Goal: Task Accomplishment & Management: Manage account settings

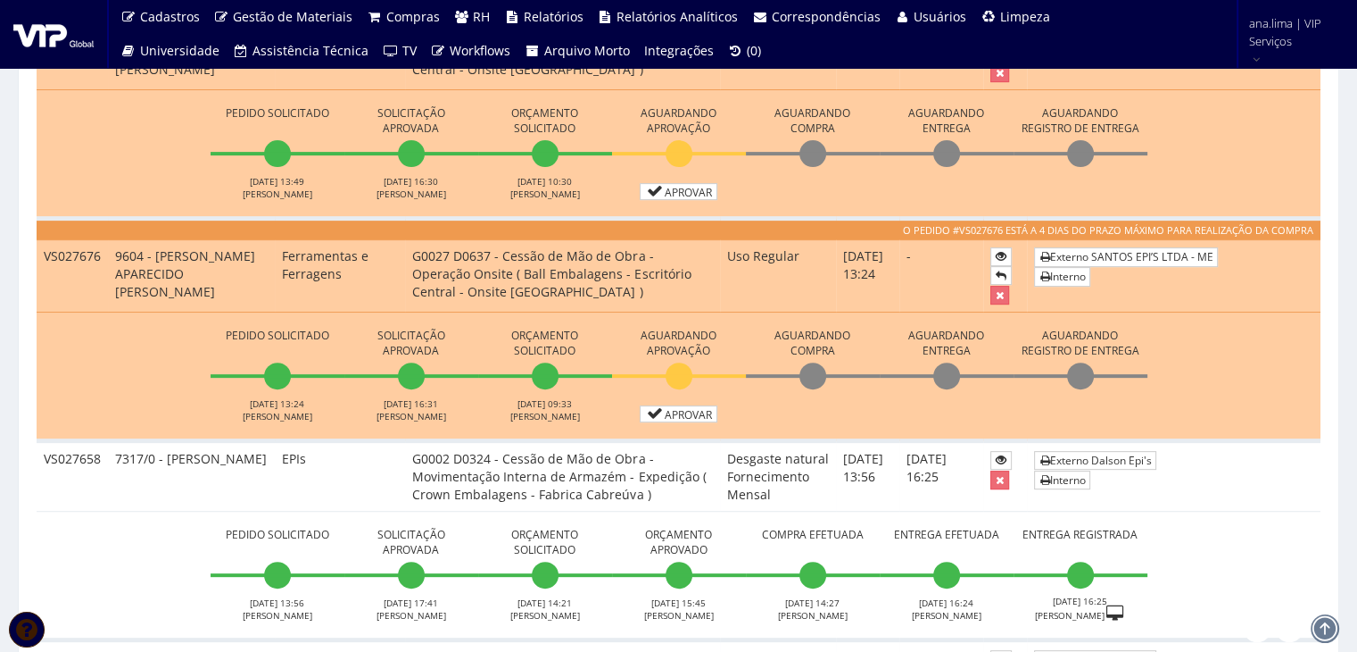
scroll to position [625, 0]
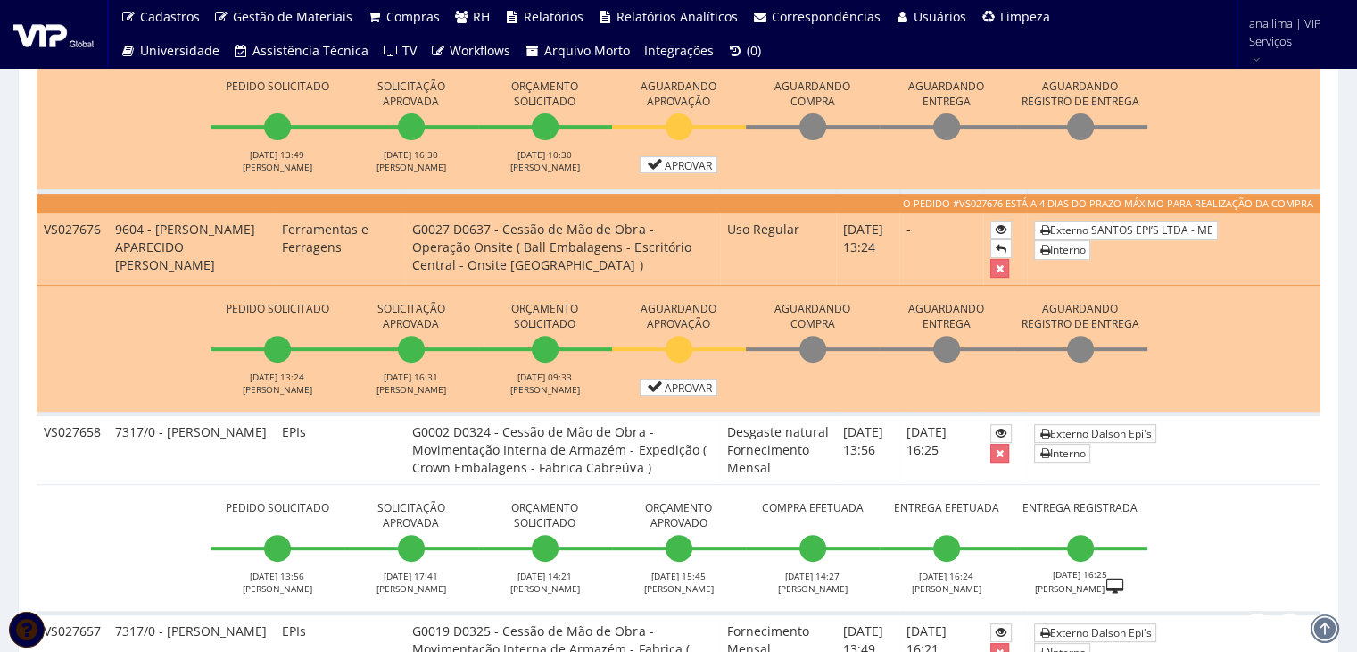
click at [666, 154] on li "Aguardando Aprovação Aprovar" at bounding box center [679, 124] width 134 height 98
click at [670, 162] on link "Aprovar" at bounding box center [679, 164] width 79 height 17
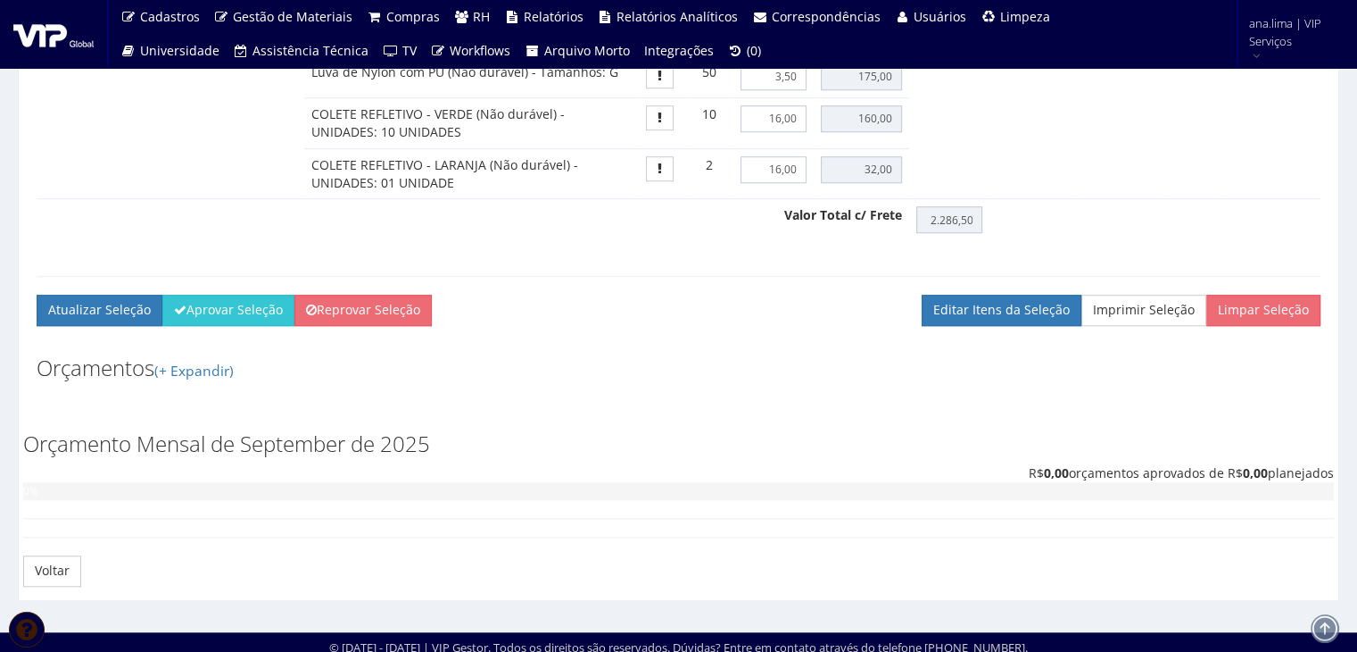
scroll to position [1389, 0]
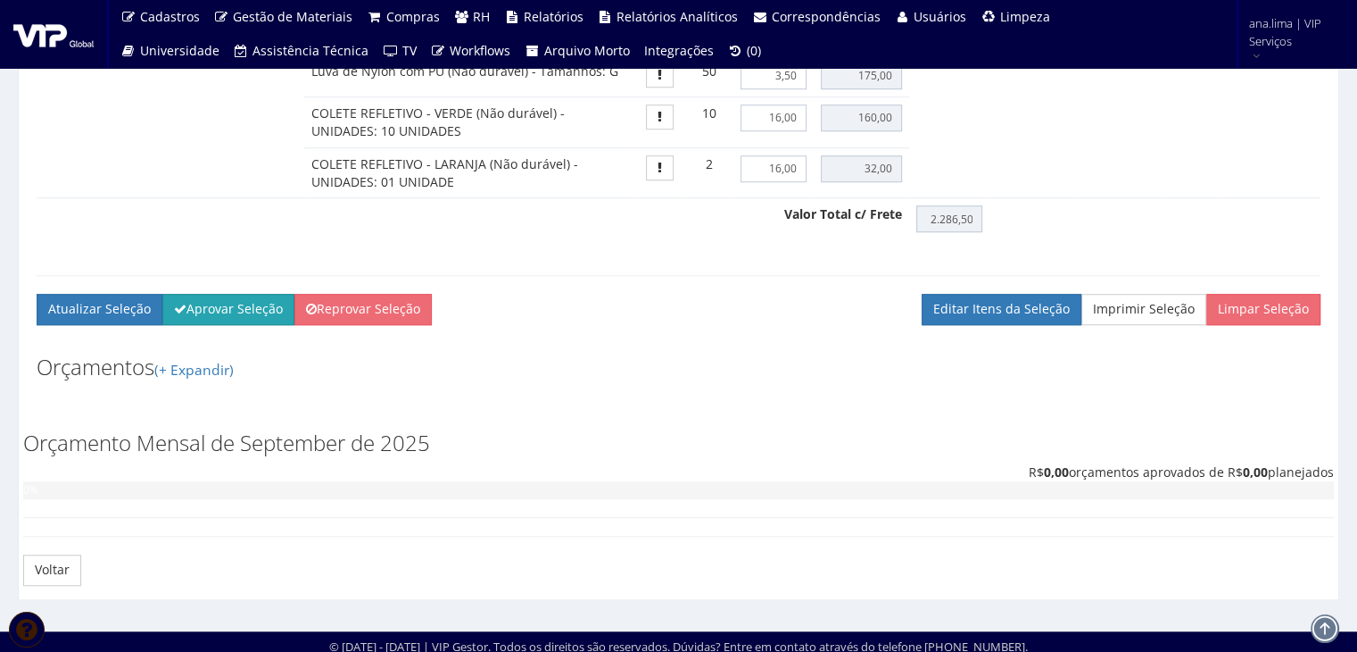
click at [231, 304] on button "Aprovar Seleção" at bounding box center [228, 309] width 132 height 30
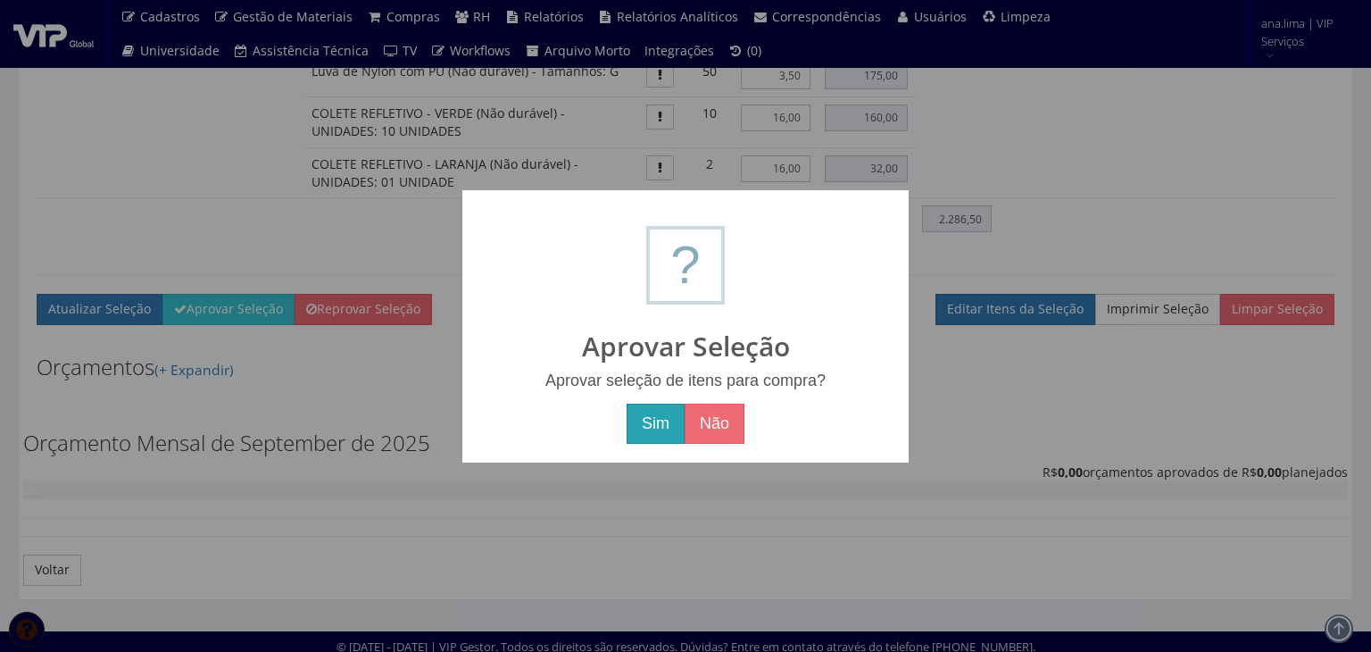
click at [644, 414] on button "Sim" at bounding box center [656, 423] width 58 height 41
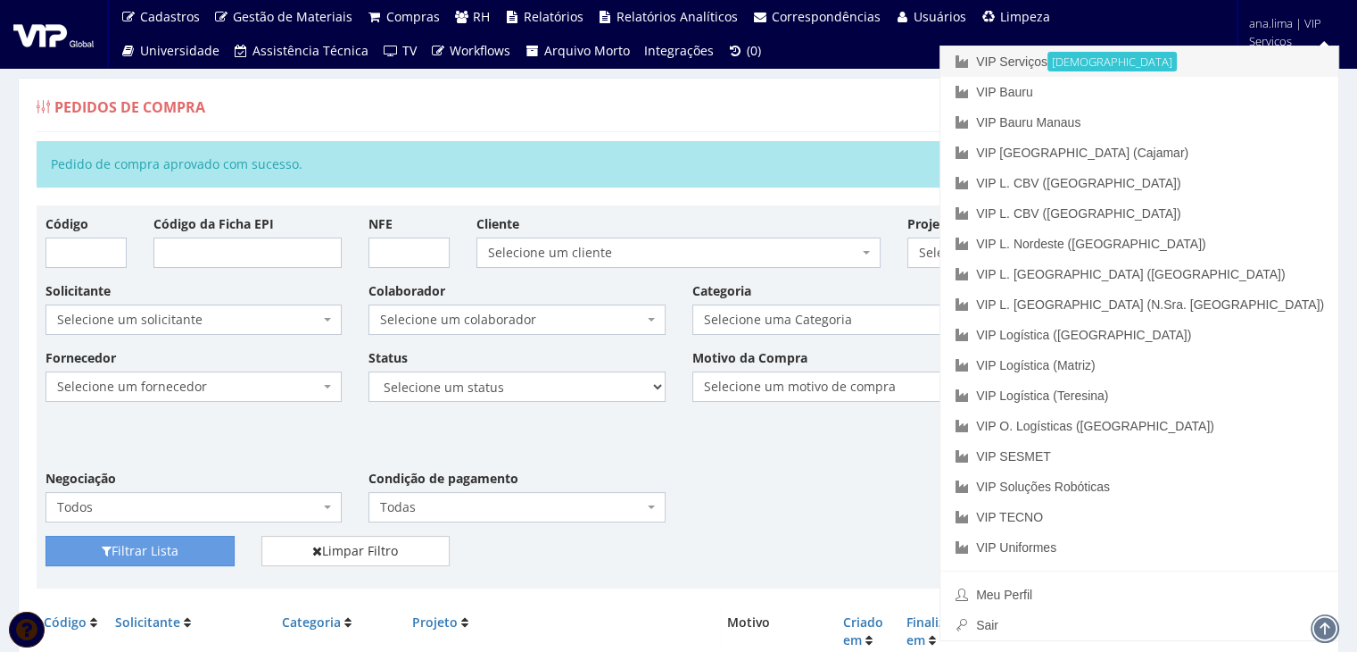
click at [1191, 64] on link "VIP Serviços Ativa" at bounding box center [1140, 61] width 398 height 30
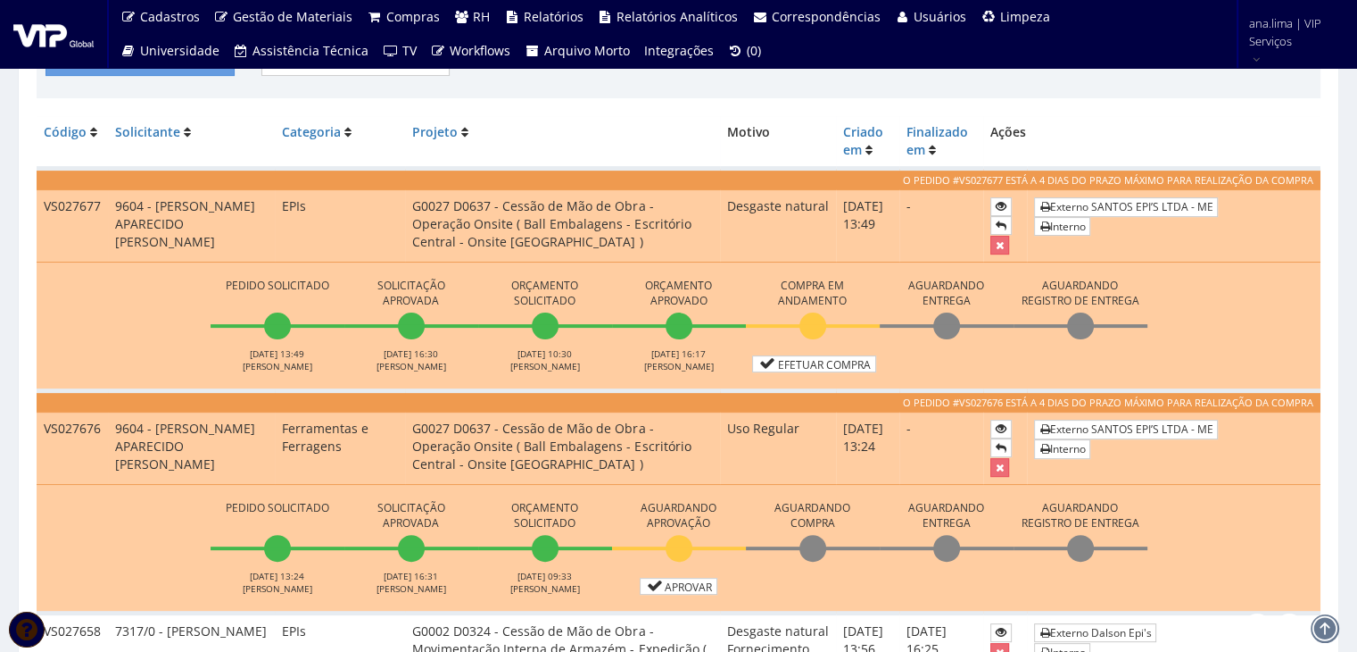
scroll to position [446, 0]
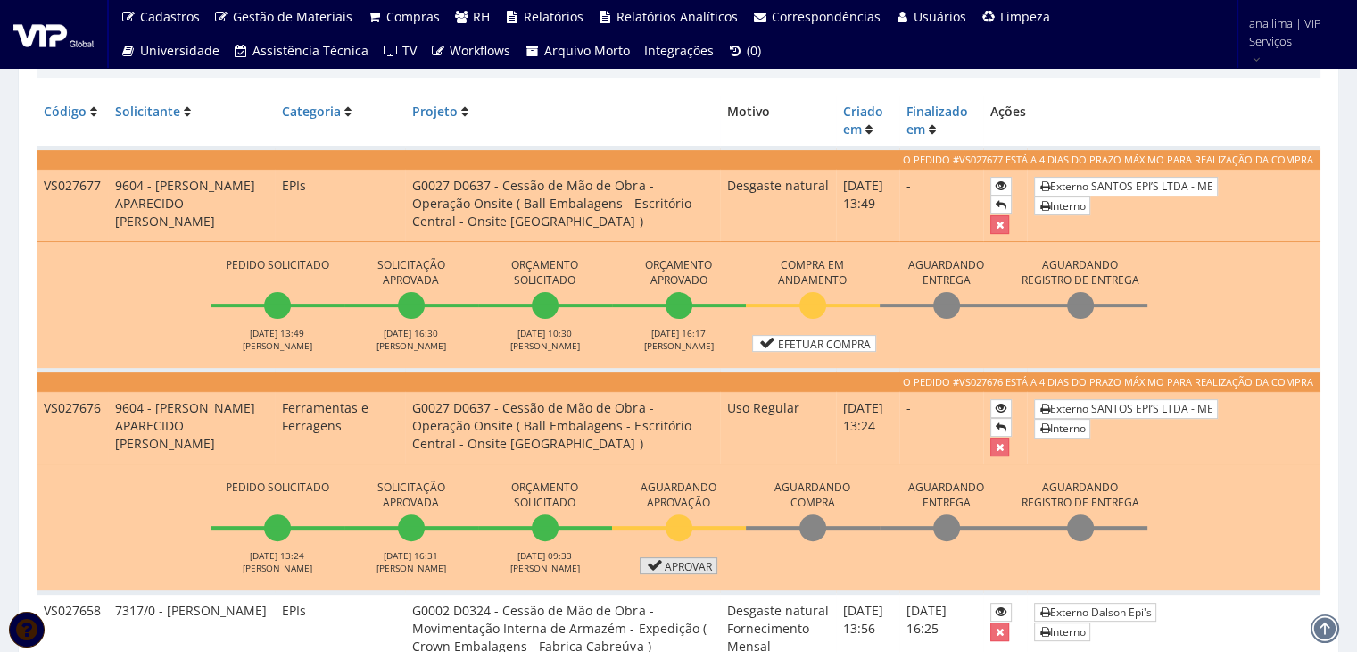
click at [657, 567] on icon at bounding box center [655, 565] width 21 height 12
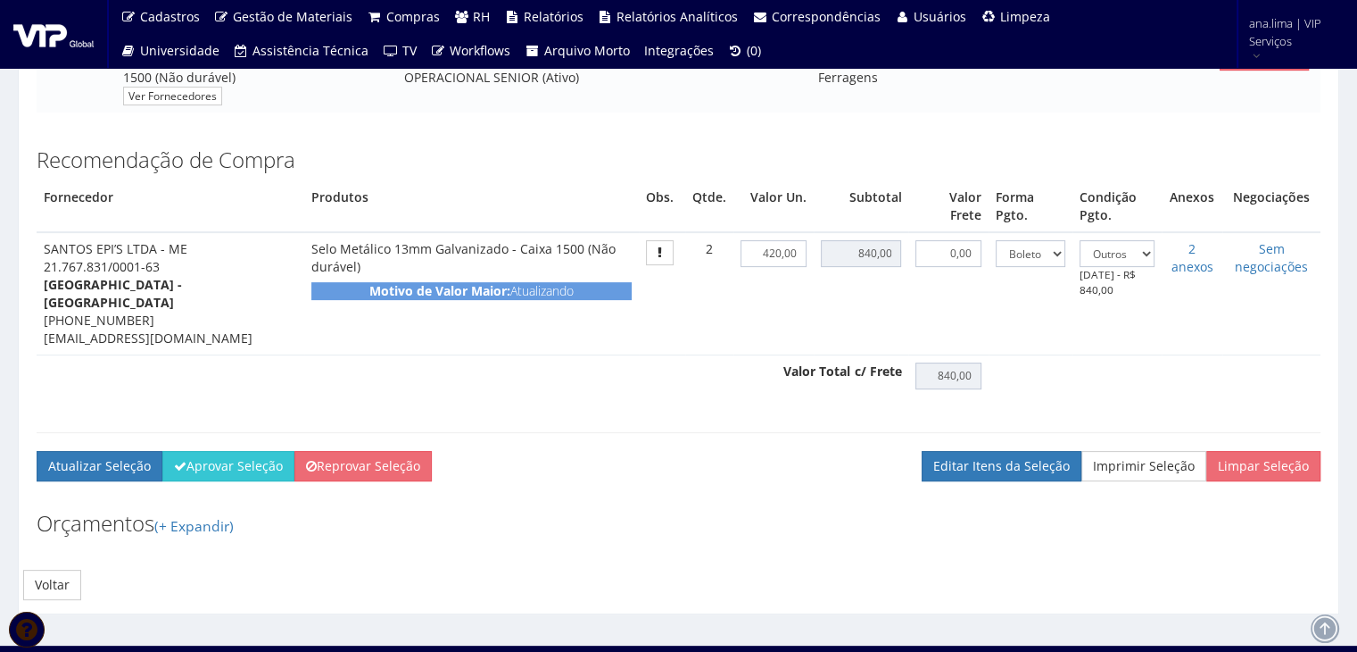
scroll to position [417, 0]
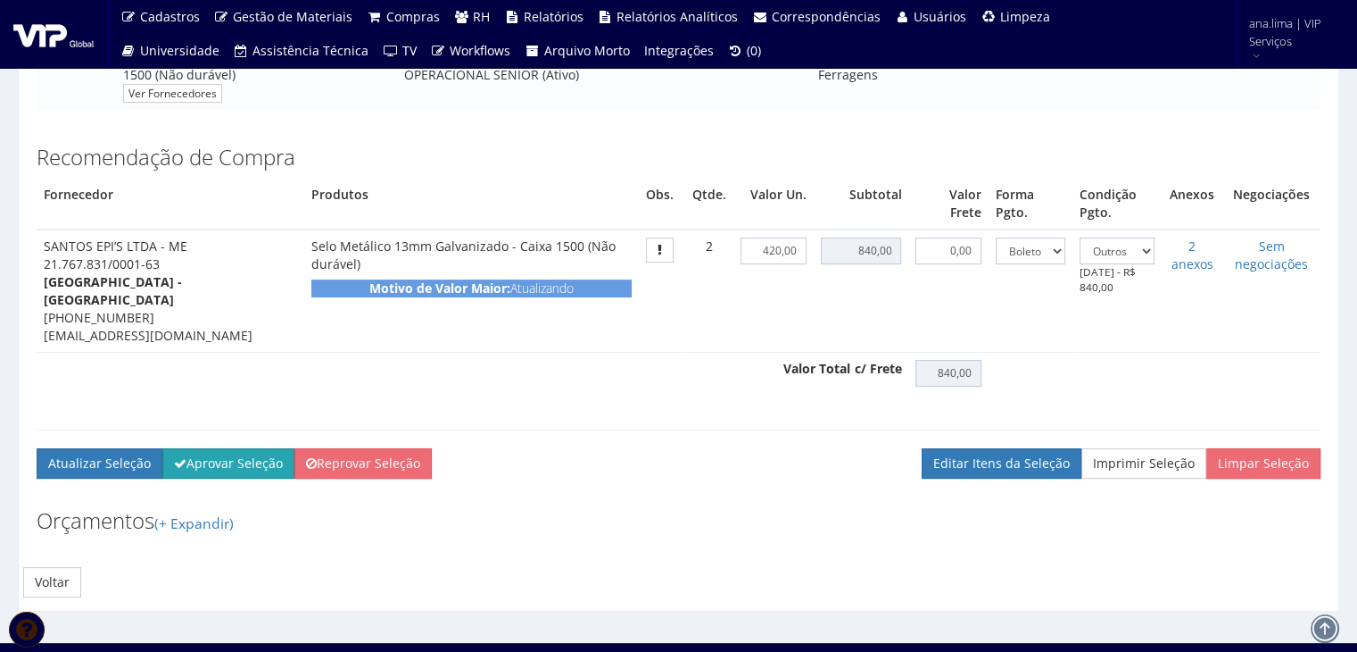
click at [253, 455] on button "Aprovar Seleção" at bounding box center [228, 463] width 132 height 30
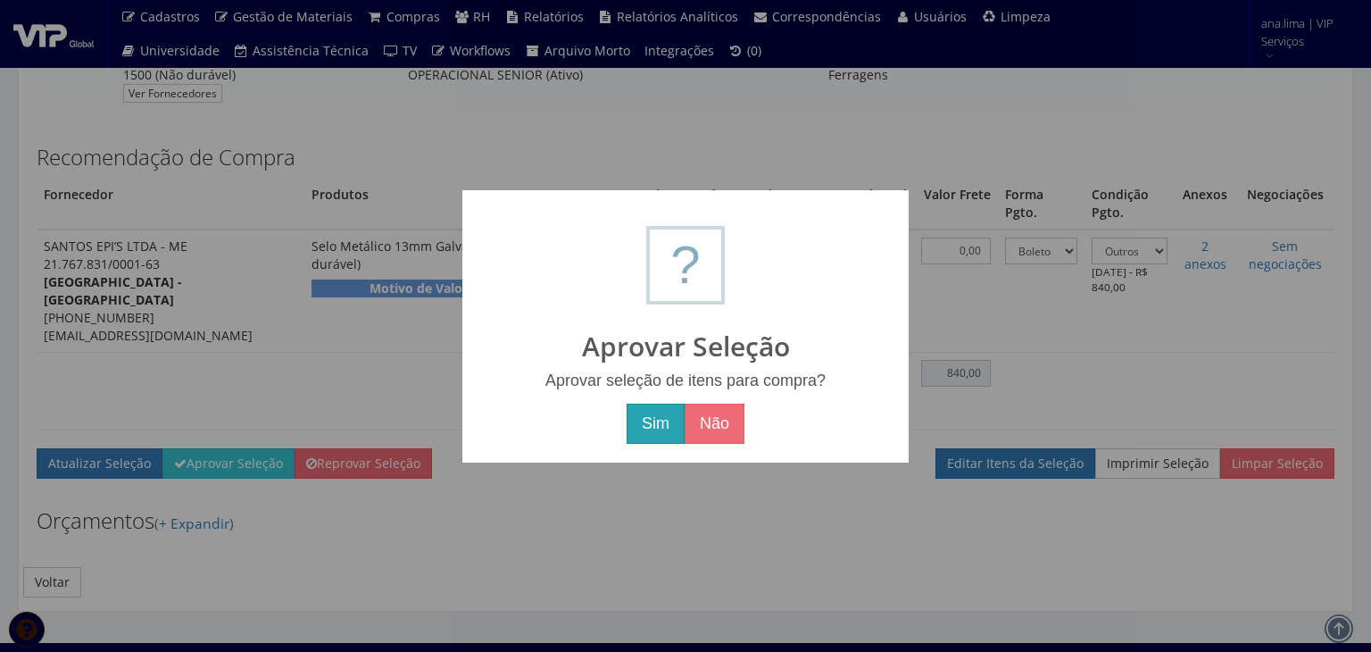
drag, startPoint x: 662, startPoint y: 433, endPoint x: 573, endPoint y: 494, distance: 108.4
click at [661, 433] on button "Sim" at bounding box center [656, 423] width 58 height 41
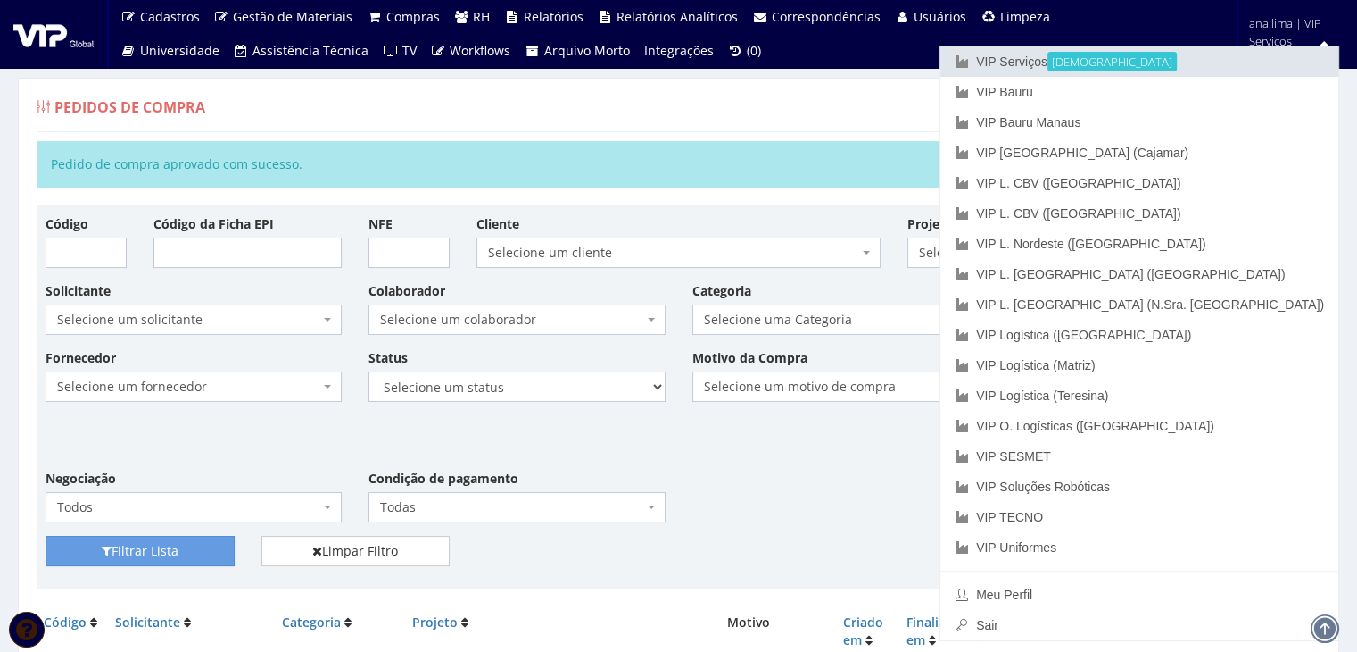
drag, startPoint x: 1188, startPoint y: 62, endPoint x: 1175, endPoint y: 62, distance: 13.4
click at [1187, 62] on link "VIP Serviços Ativa" at bounding box center [1140, 61] width 398 height 30
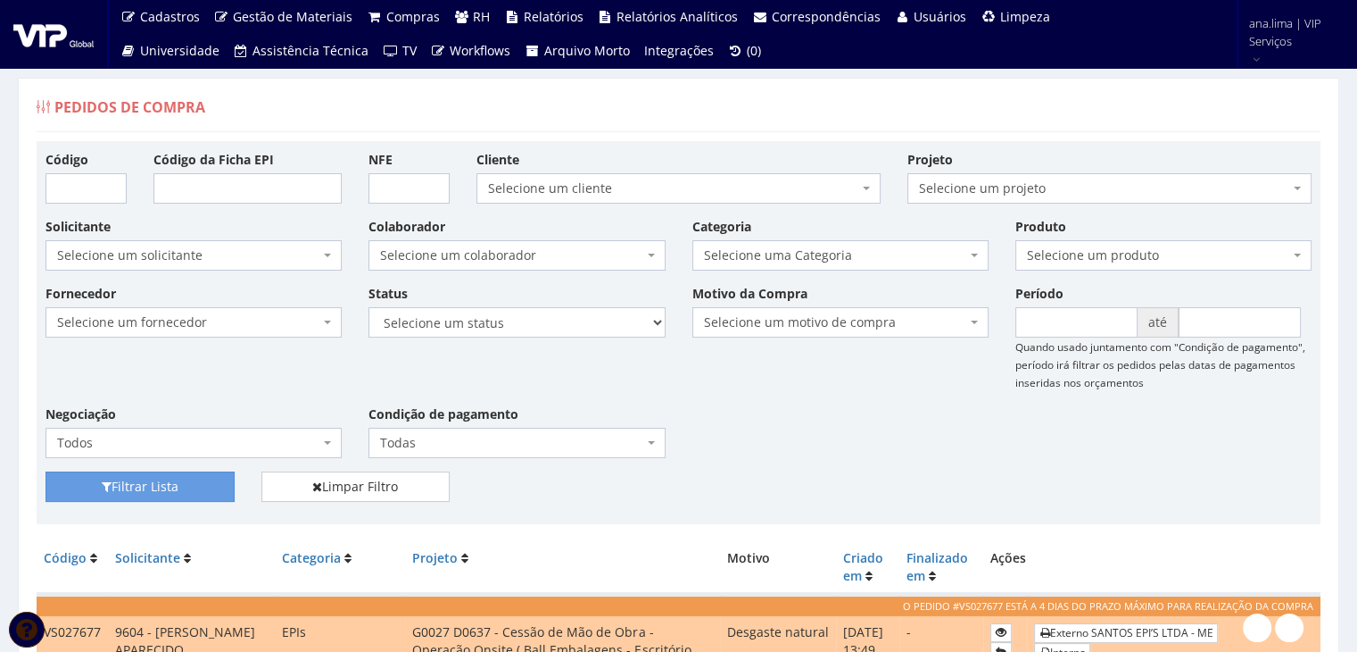
click at [541, 251] on span "Selecione um colaborador" at bounding box center [511, 255] width 262 height 18
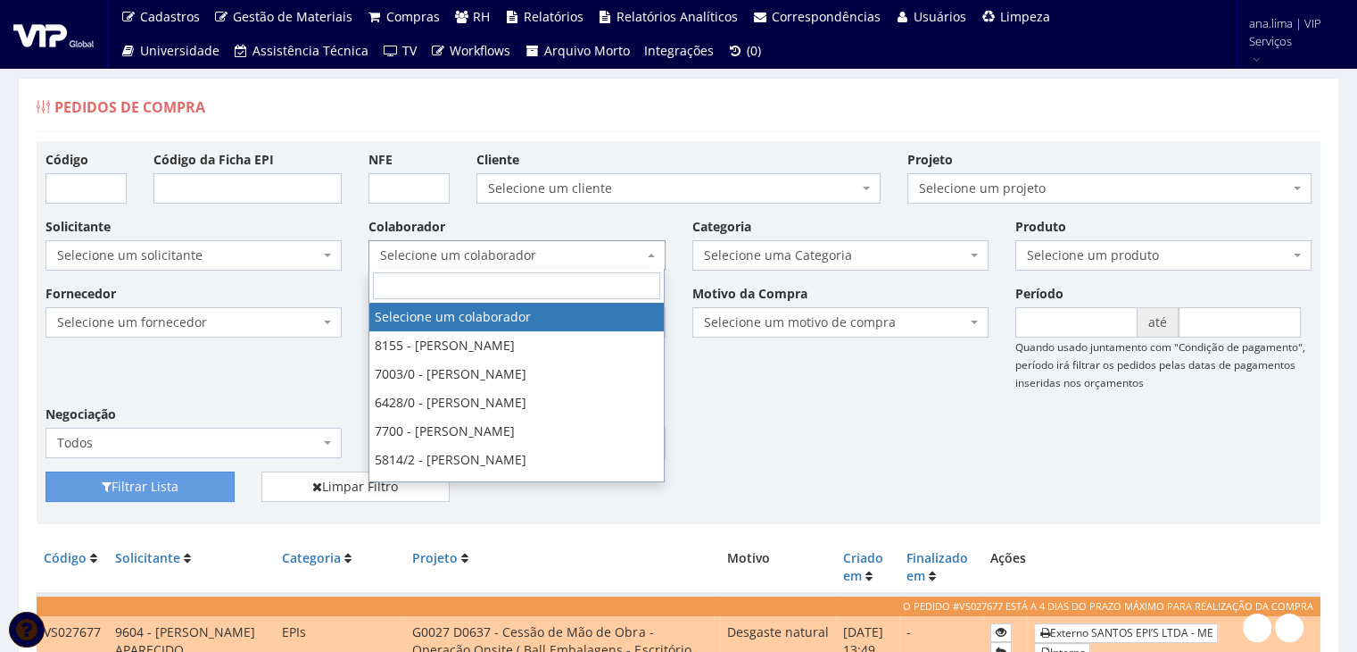
click at [541, 251] on span "Selecione um colaborador" at bounding box center [511, 255] width 262 height 18
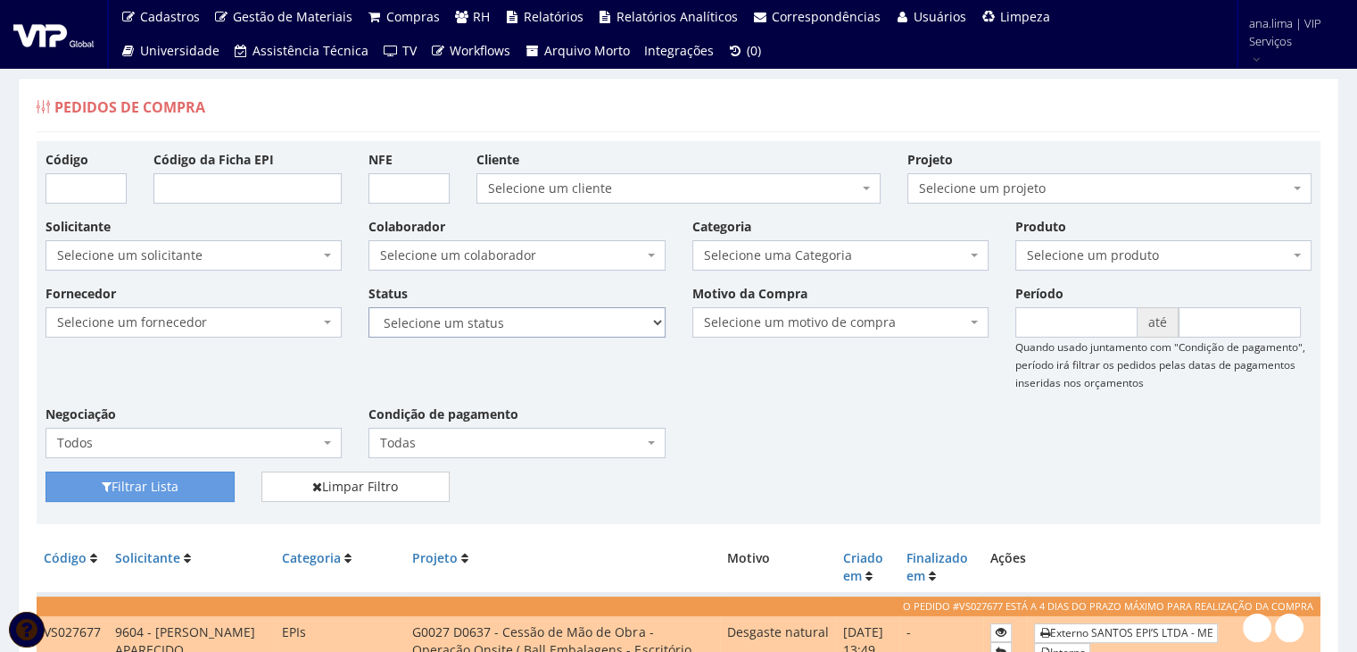
drag, startPoint x: 543, startPoint y: 314, endPoint x: 542, endPoint y: 333, distance: 18.8
click at [543, 315] on select "Selecione um status Cancelado Aguardando Aprovação Diretoria Pedido Aprovado Ag…" at bounding box center [517, 322] width 296 height 30
select select "1"
click at [369, 307] on select "Selecione um status Cancelado Aguardando Aprovação Diretoria Pedido Aprovado Ag…" at bounding box center [517, 322] width 296 height 30
click at [192, 488] on button "Filtrar Lista" at bounding box center [140, 486] width 189 height 30
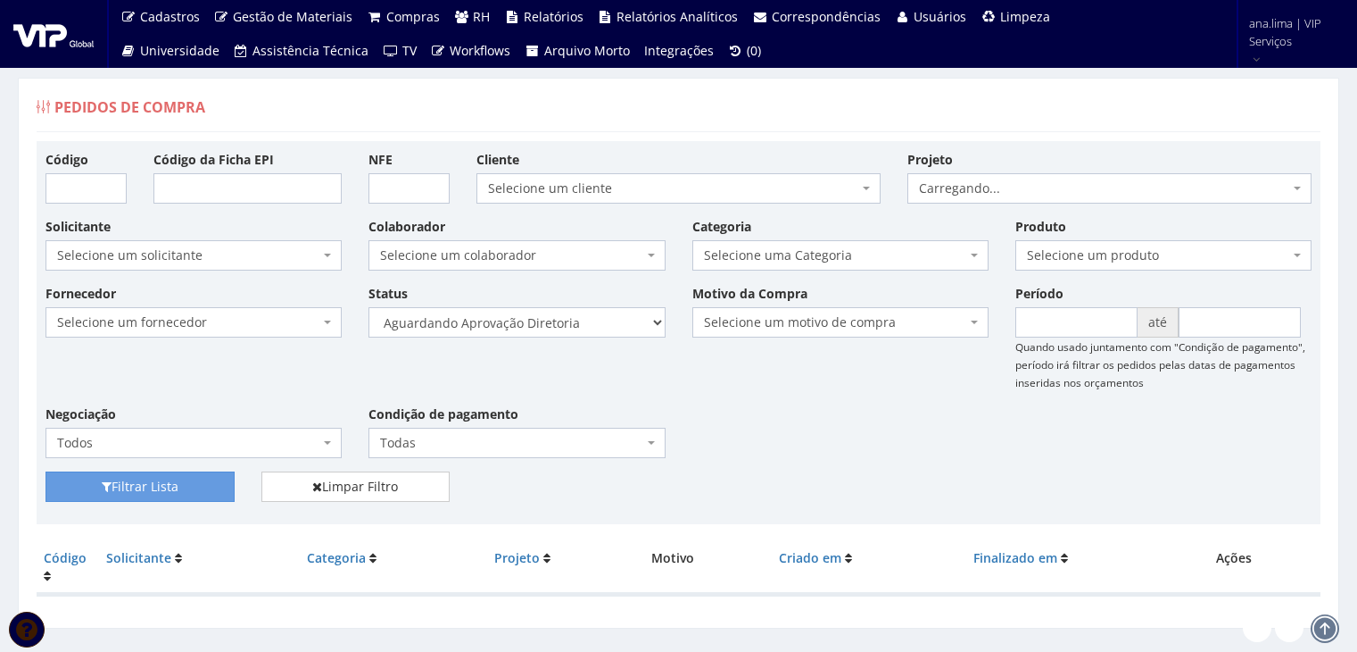
scroll to position [36, 0]
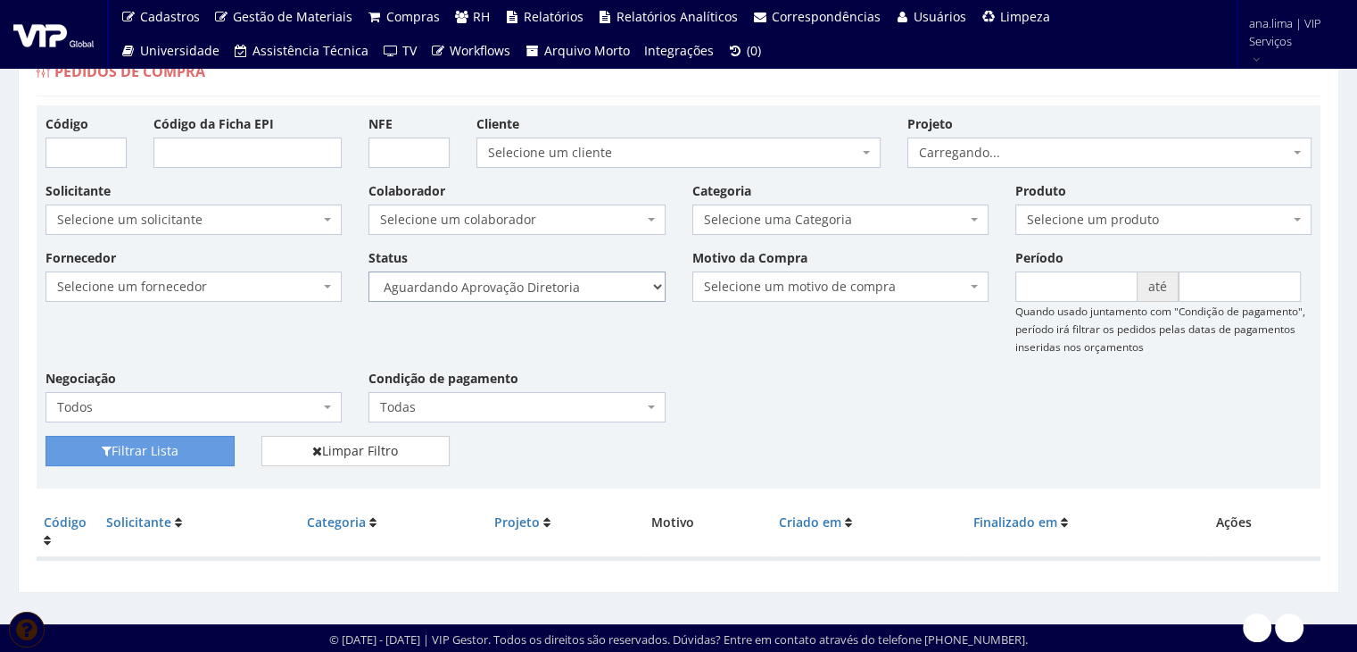
click at [560, 286] on select "Selecione um status Cancelado Aguardando Aprovação Diretoria Pedido Aprovado Ag…" at bounding box center [517, 286] width 296 height 30
select select "4"
click at [369, 271] on select "Selecione um status Cancelado Aguardando Aprovação Diretoria Pedido Aprovado Ag…" at bounding box center [517, 286] width 296 height 30
click at [203, 452] on button "Filtrar Lista" at bounding box center [140, 451] width 189 height 30
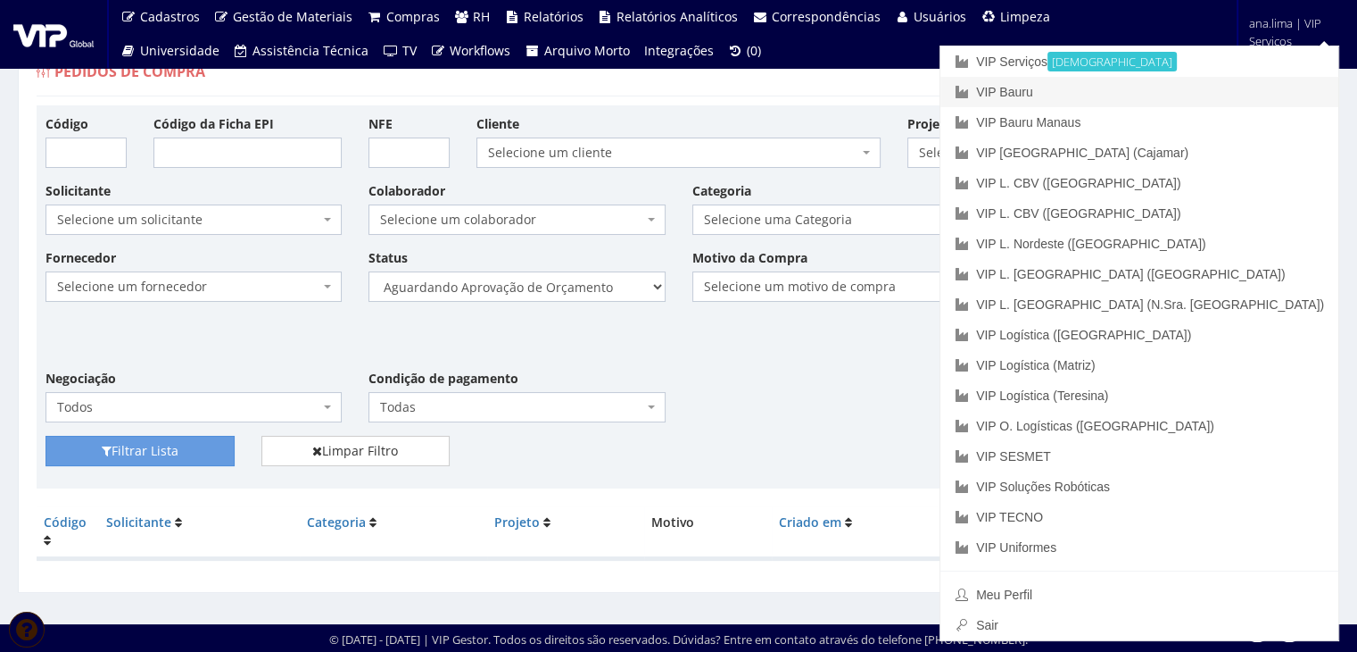
click at [1250, 86] on link "VIP Bauru" at bounding box center [1140, 92] width 398 height 30
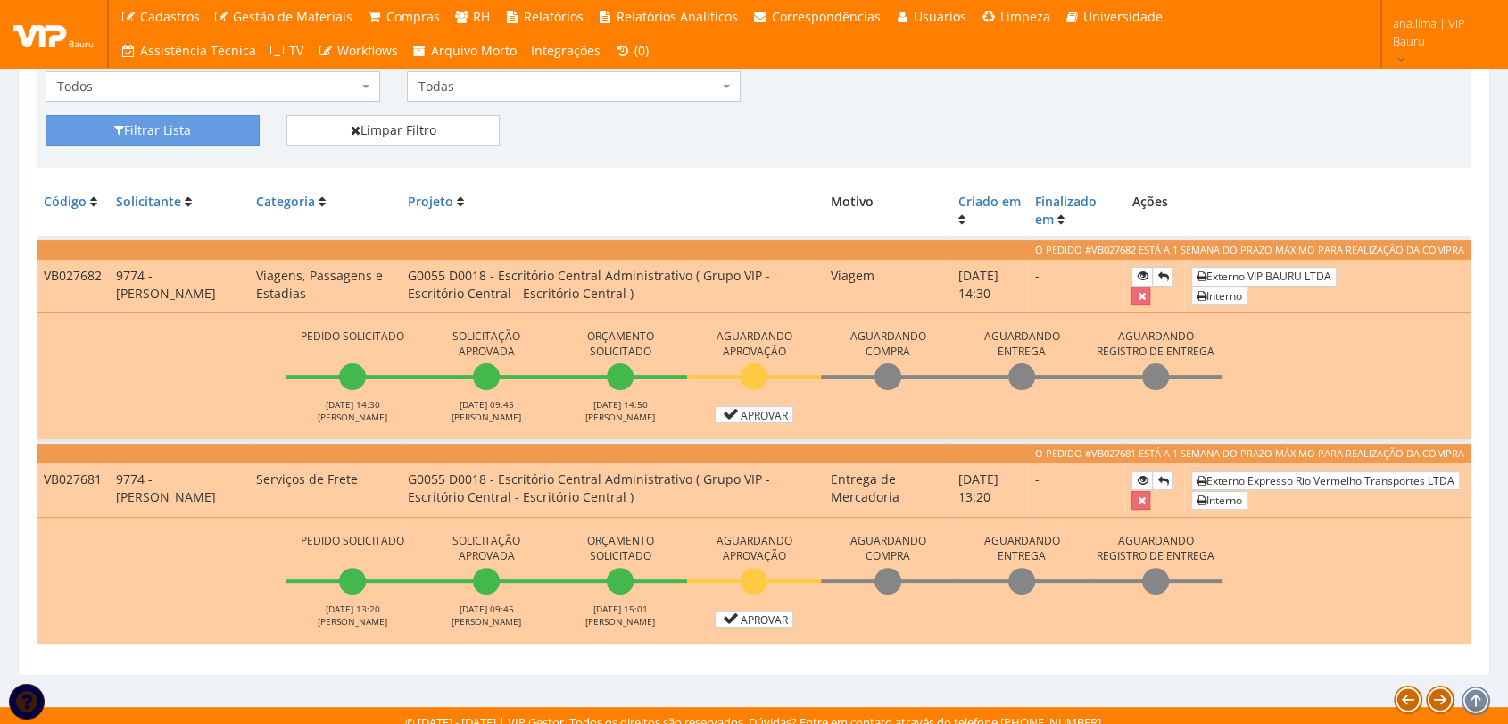
scroll to position [366, 0]
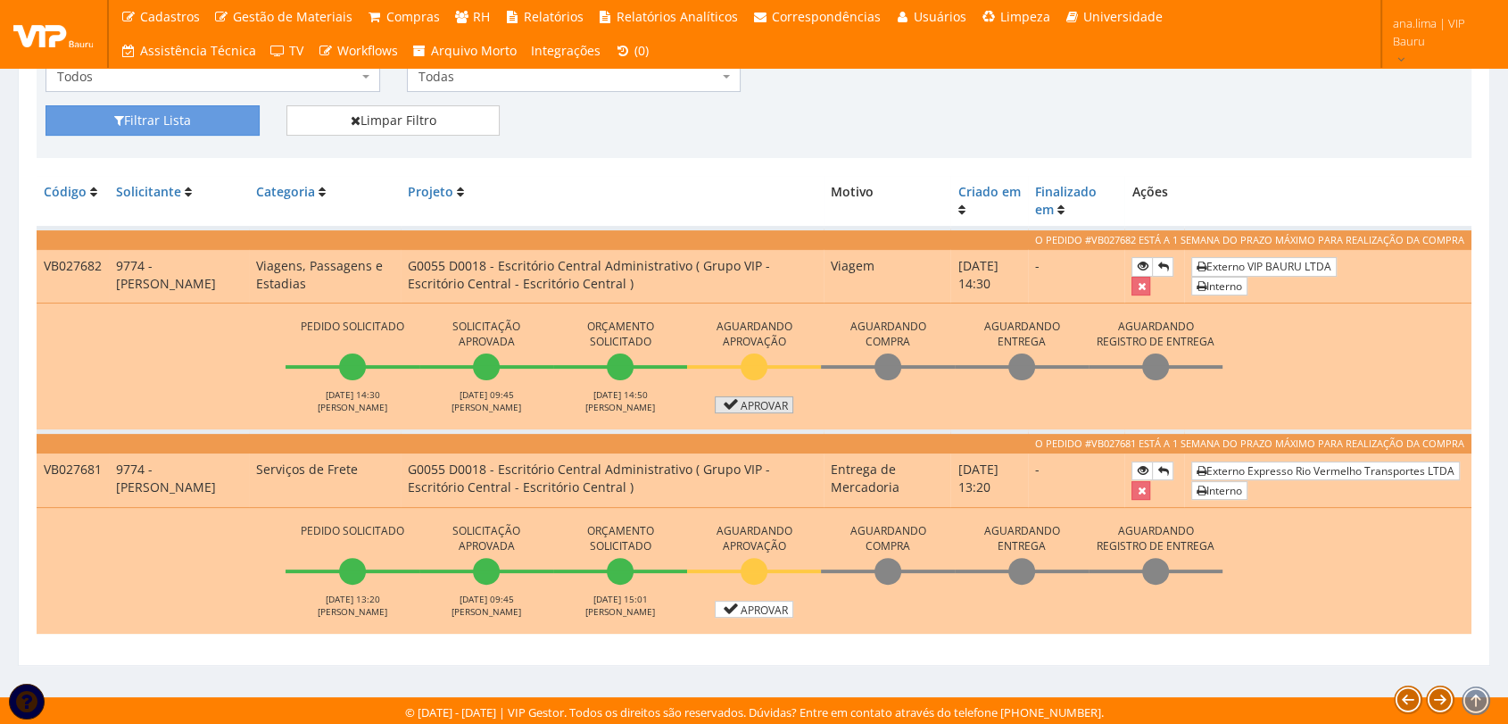
click at [777, 399] on link "Aprovar" at bounding box center [754, 404] width 79 height 17
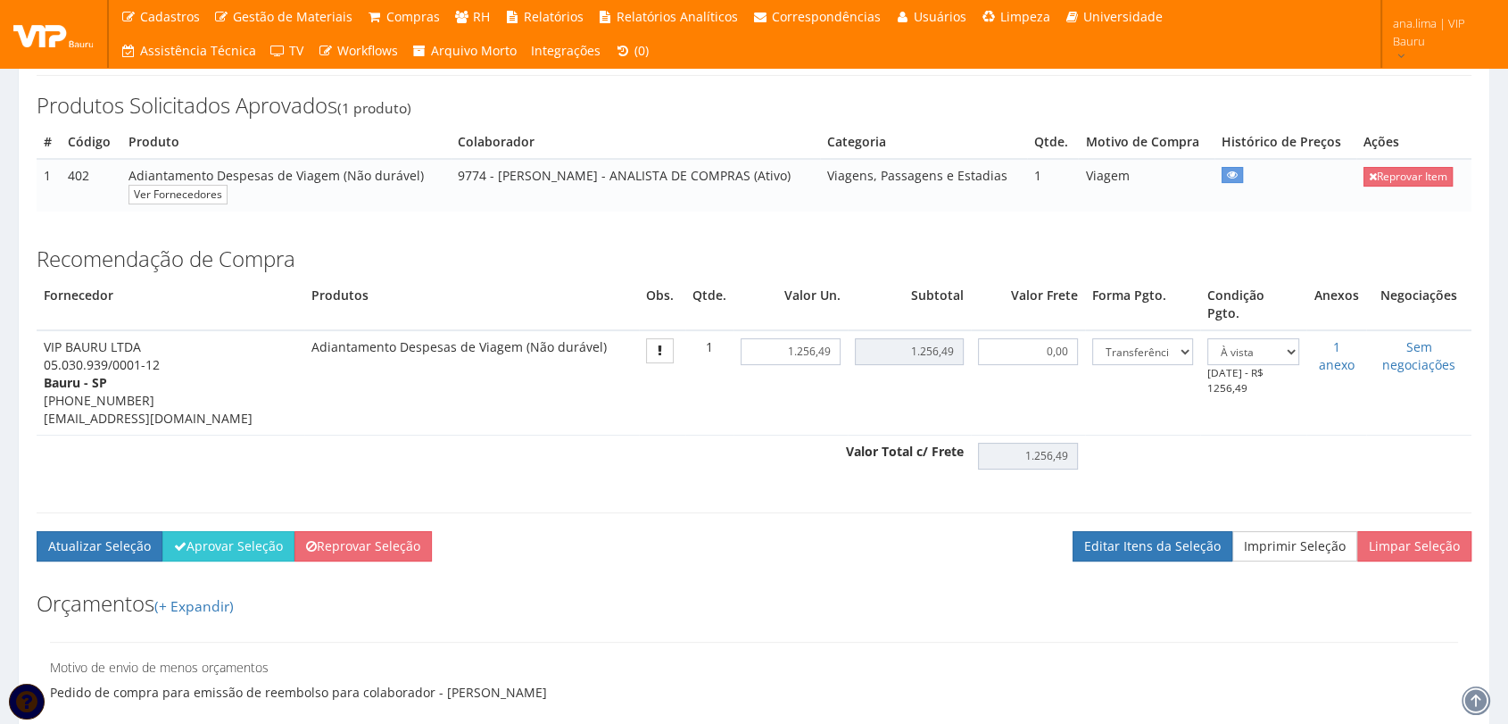
scroll to position [297, 0]
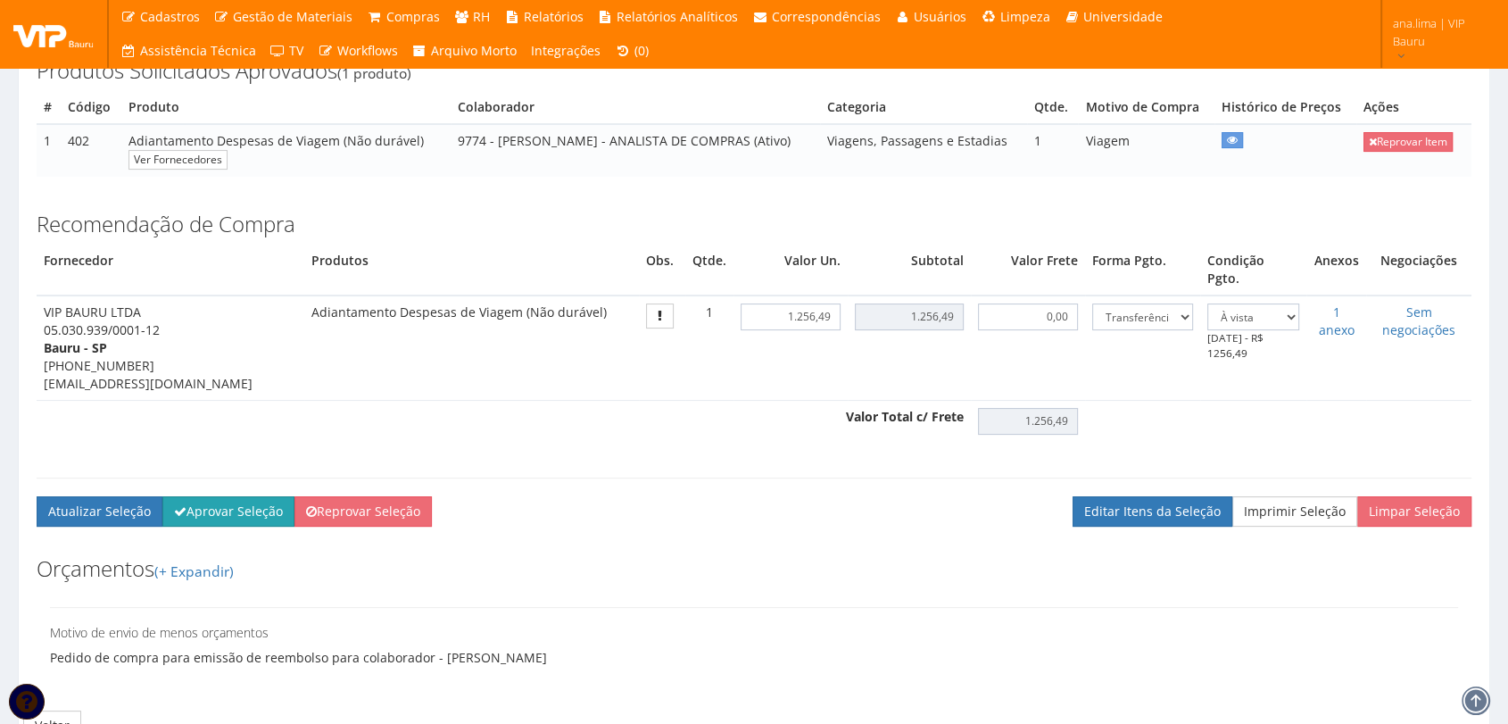
click at [215, 496] on button "Aprovar Seleção" at bounding box center [228, 511] width 132 height 30
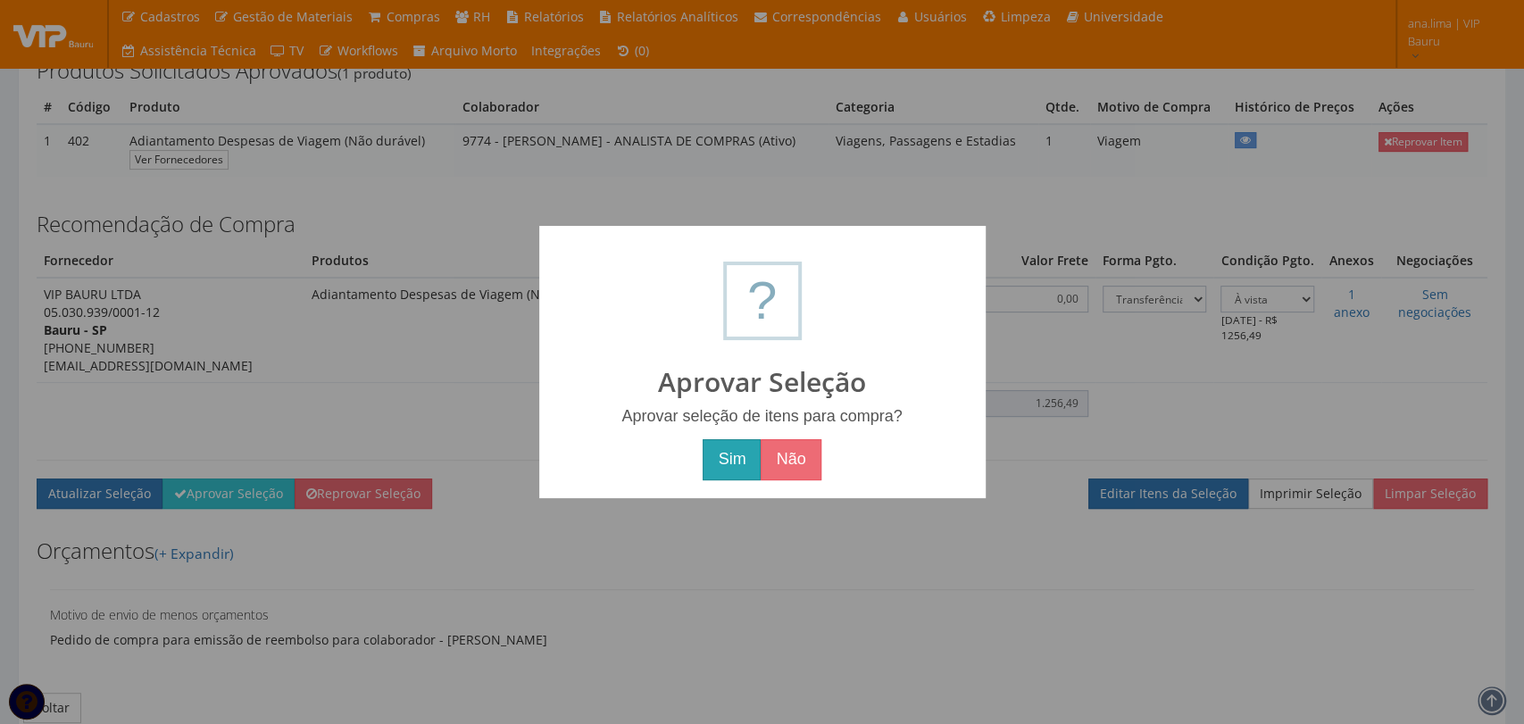
click at [726, 449] on button "Sim" at bounding box center [731, 459] width 58 height 41
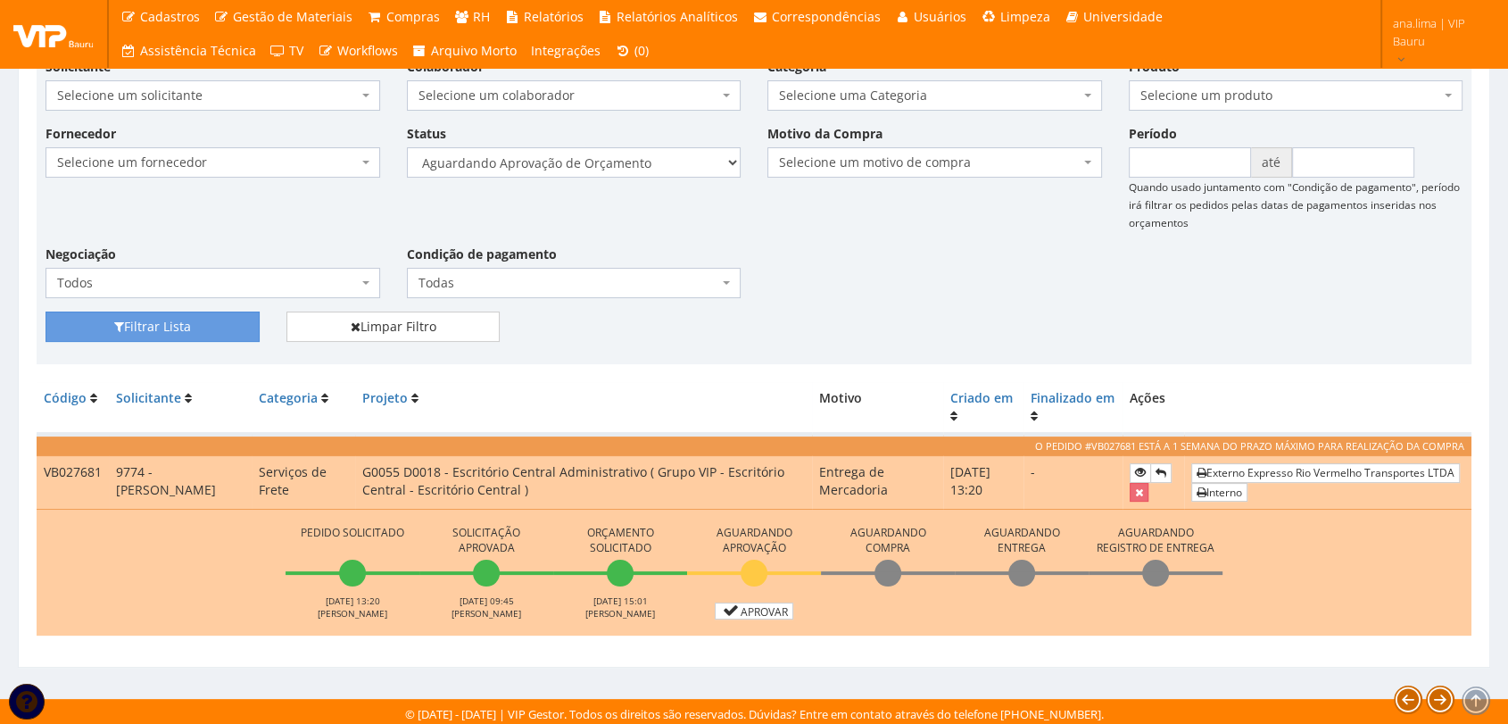
scroll to position [228, 0]
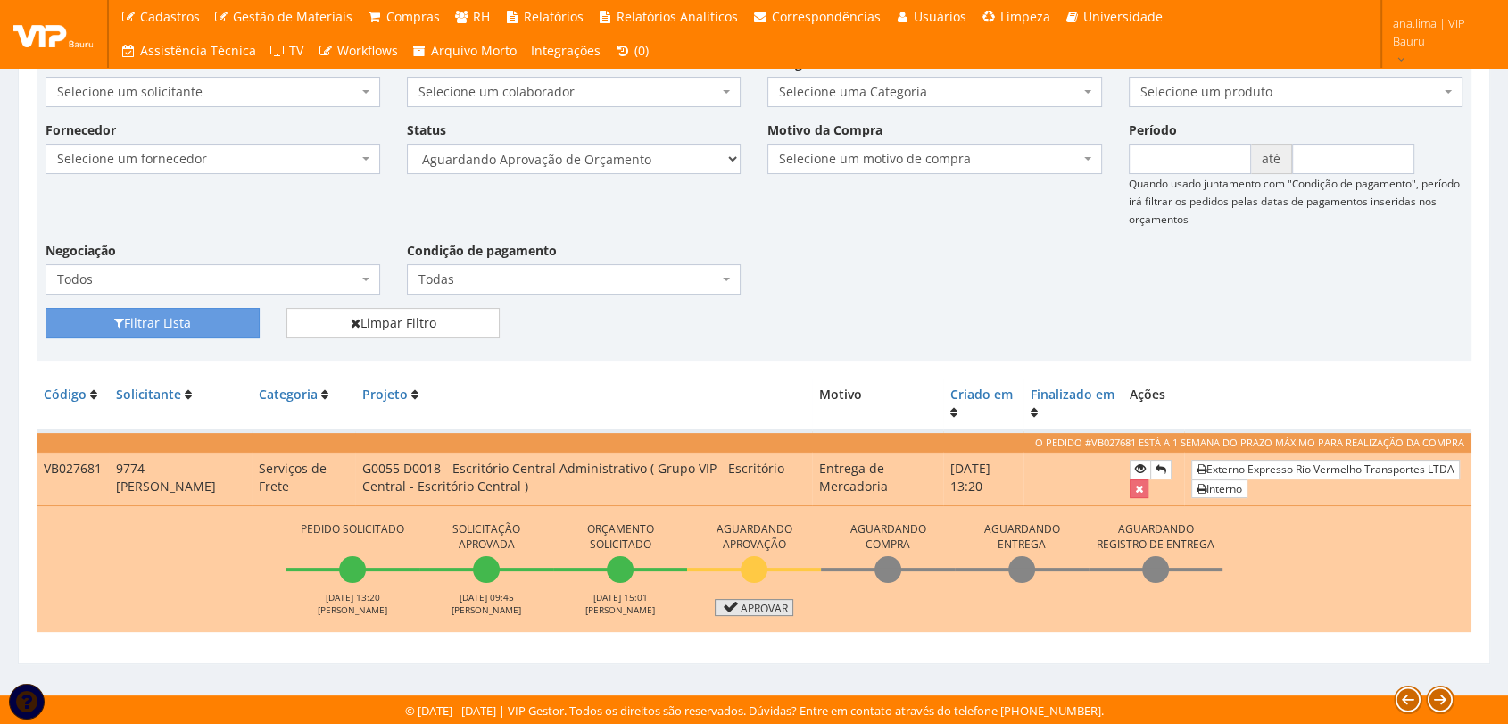
drag, startPoint x: 743, startPoint y: 603, endPoint x: 718, endPoint y: 586, distance: 29.5
click at [743, 603] on link "Aprovar" at bounding box center [754, 607] width 79 height 17
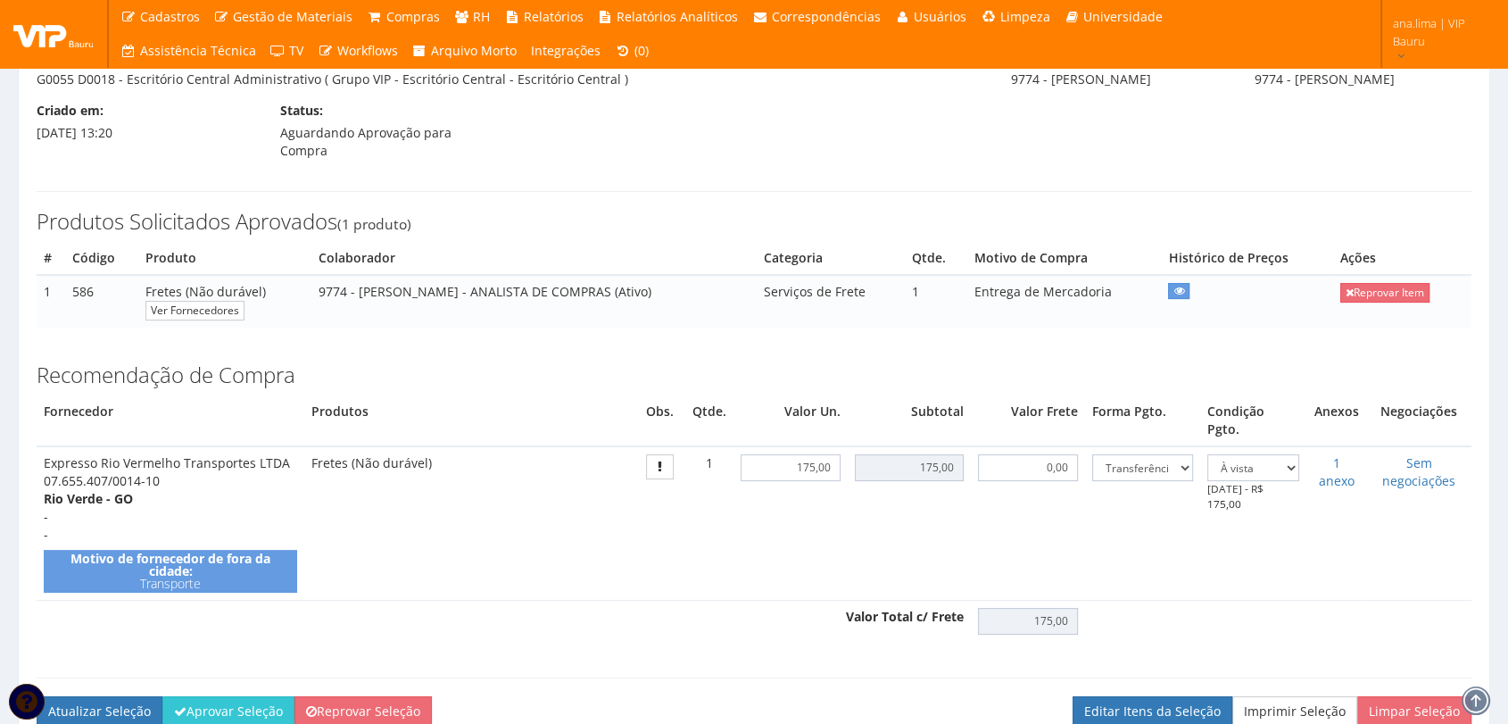
scroll to position [396, 0]
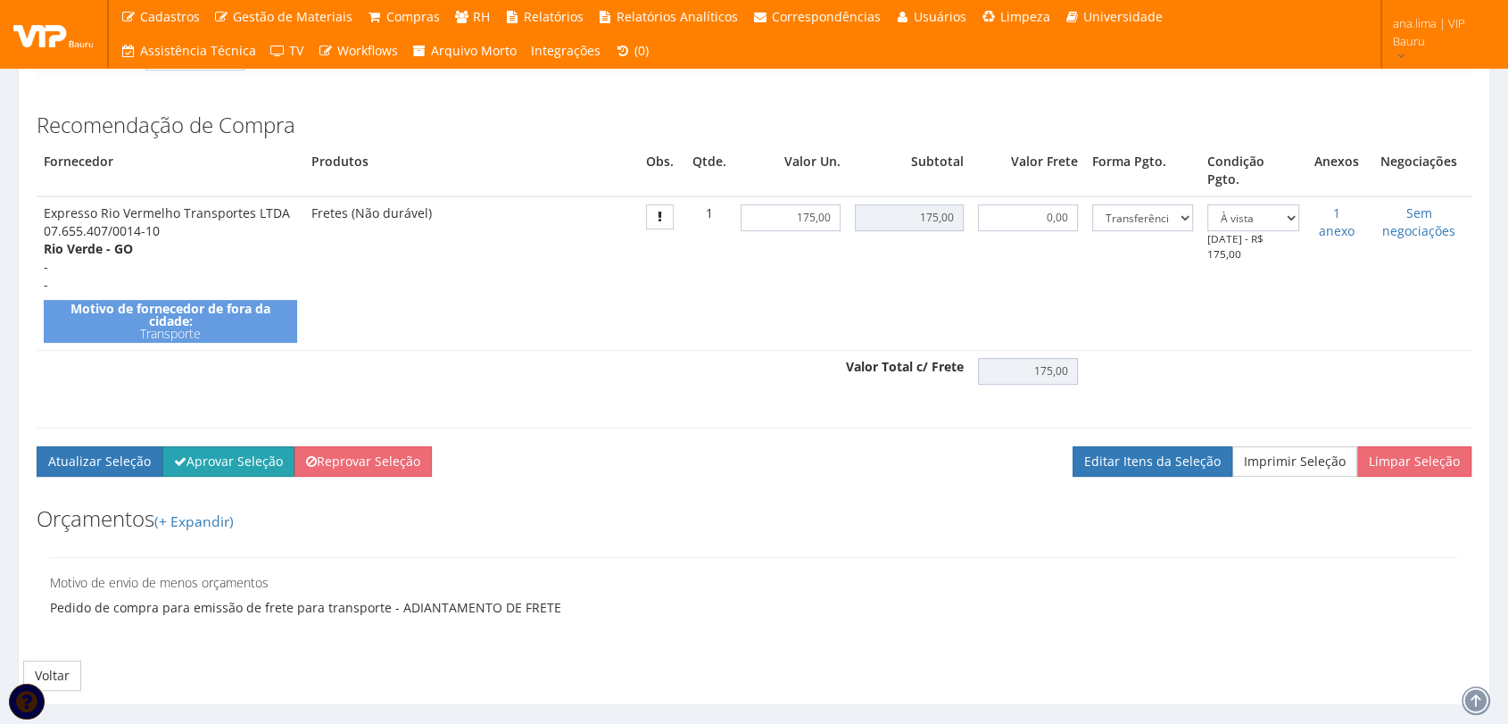
click at [269, 452] on button "Aprovar Seleção" at bounding box center [228, 461] width 132 height 30
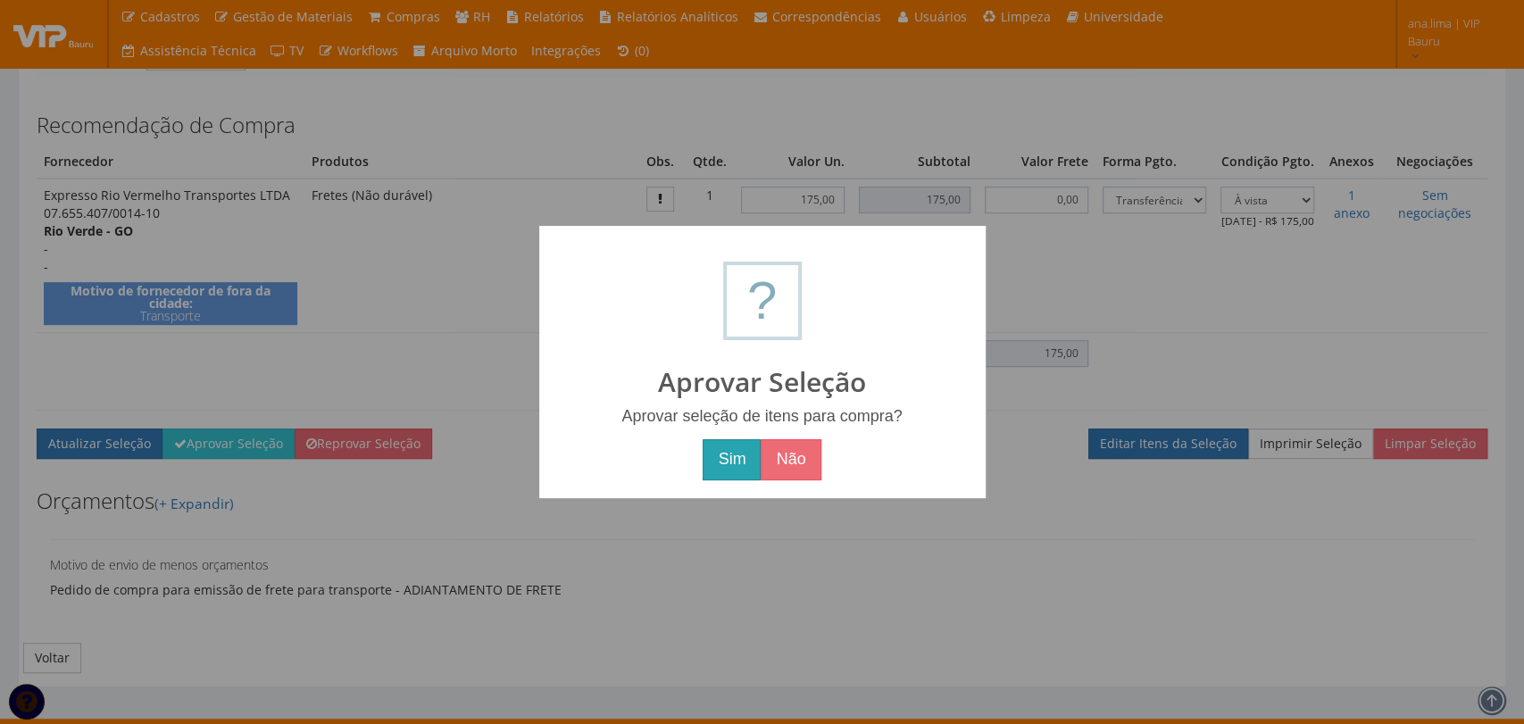
click at [714, 449] on button "Sim" at bounding box center [731, 459] width 58 height 41
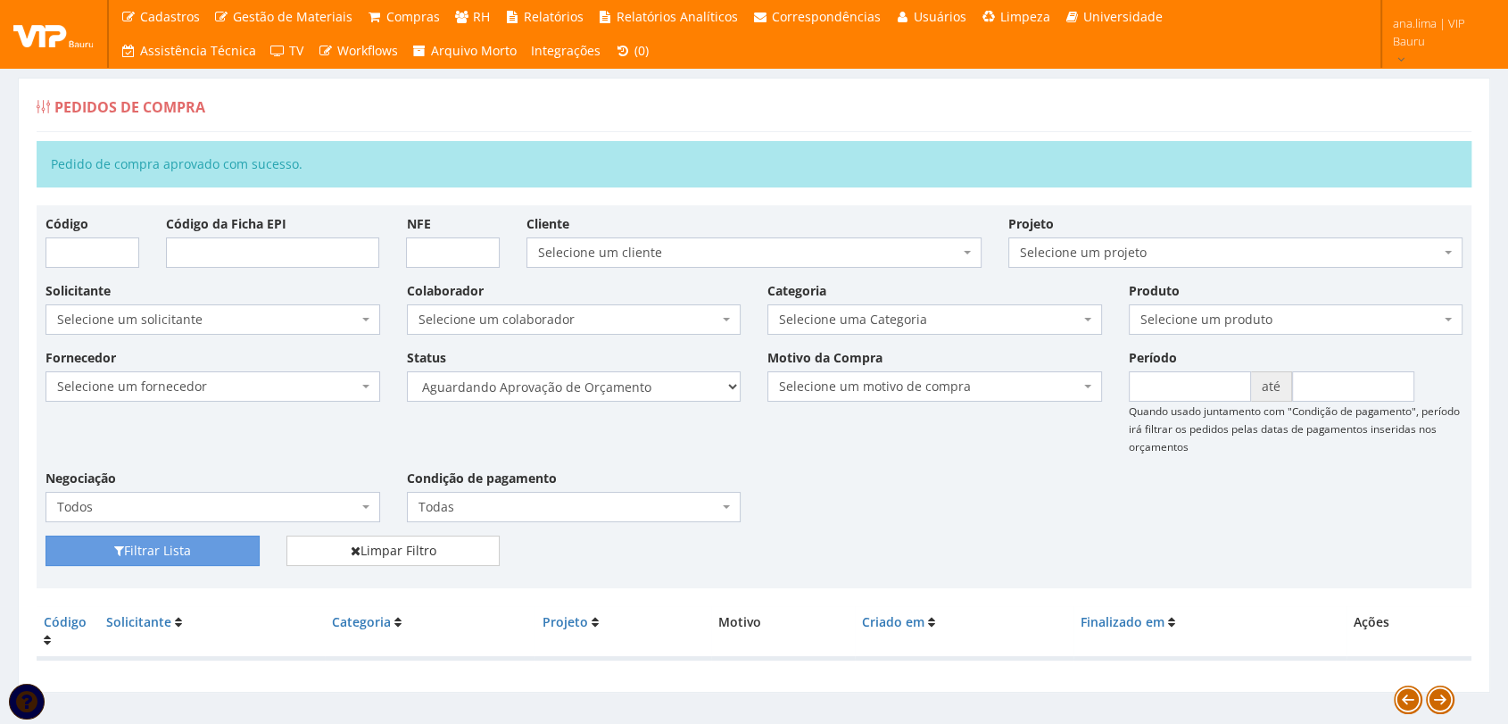
click at [652, 366] on div "Status Selecione um status Cancelado Aguardando Aprovação Diretoria Pedido Apro…" at bounding box center [574, 375] width 361 height 54
drag, startPoint x: 662, startPoint y: 377, endPoint x: 657, endPoint y: 394, distance: 18.6
click at [662, 377] on select "Selecione um status Cancelado Aguardando Aprovação Diretoria Pedido Aprovado Ag…" at bounding box center [574, 386] width 335 height 30
select select "1"
click at [407, 371] on select "Selecione um status Cancelado Aguardando Aprovação Diretoria Pedido Aprovado Ag…" at bounding box center [574, 386] width 335 height 30
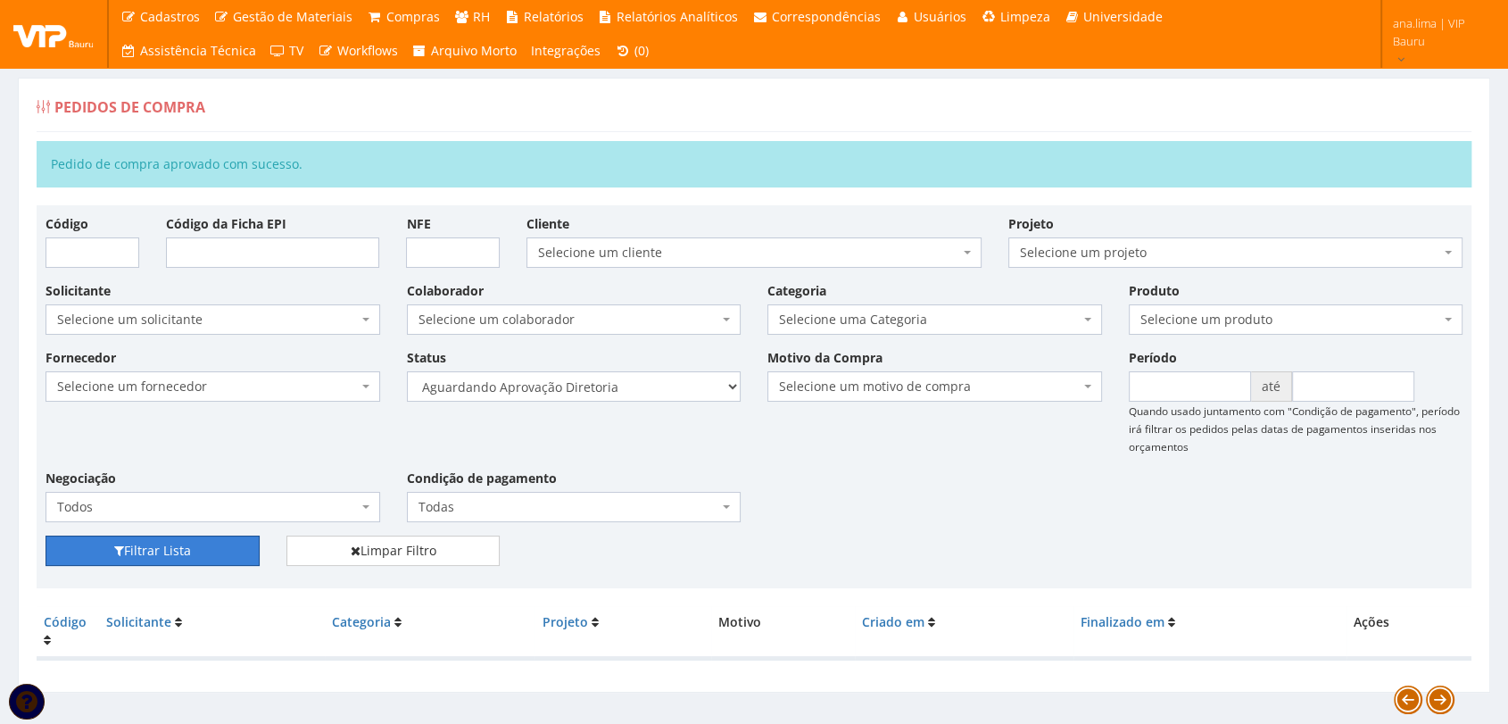
drag, startPoint x: 232, startPoint y: 555, endPoint x: 461, endPoint y: 495, distance: 236.2
click at [232, 554] on button "Filtrar Lista" at bounding box center [153, 551] width 214 height 30
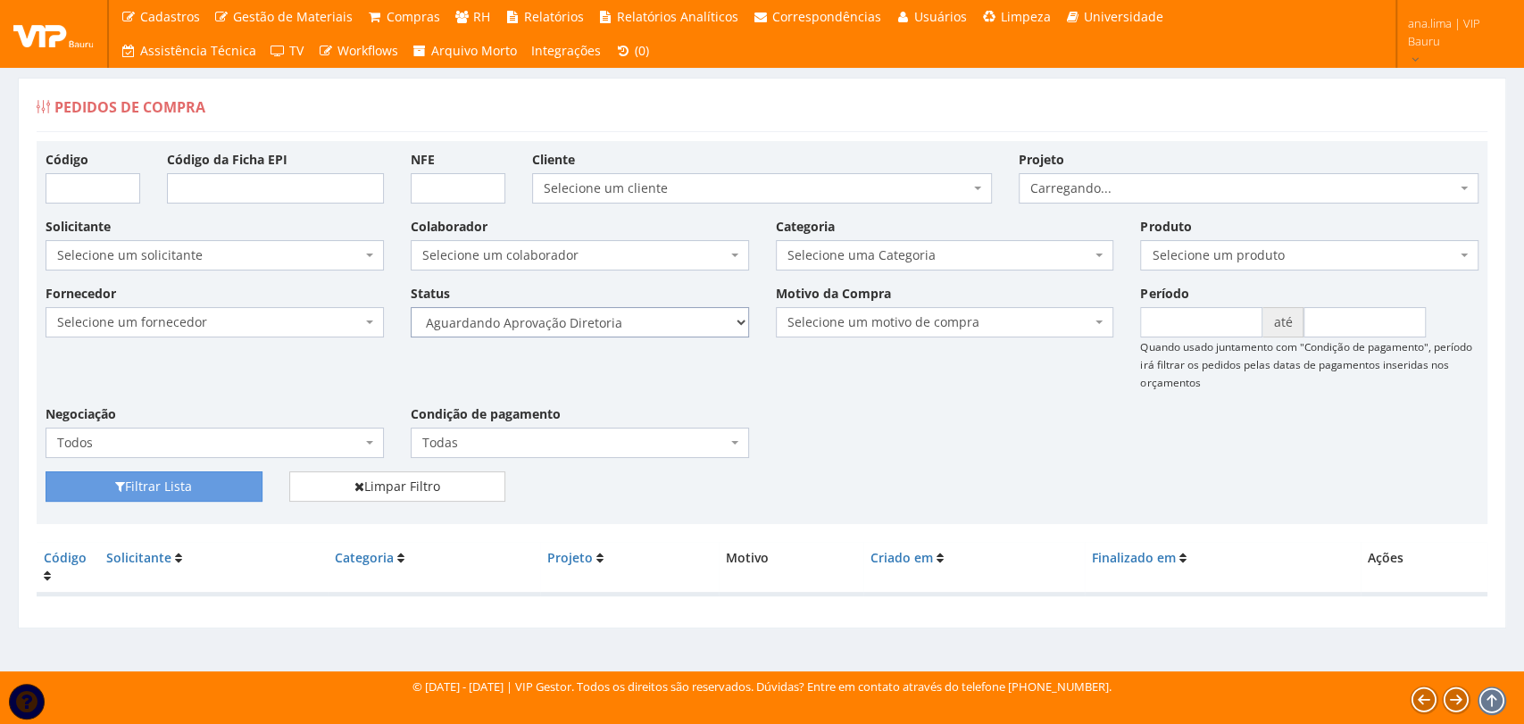
click at [632, 327] on select "Selecione um status Cancelado Aguardando Aprovação Diretoria Pedido Aprovado Ag…" at bounding box center [580, 322] width 338 height 30
select select "4"
click at [411, 307] on select "Selecione um status Cancelado Aguardando Aprovação Diretoria Pedido Aprovado Ag…" at bounding box center [580, 322] width 338 height 30
click at [160, 487] on button "Filtrar Lista" at bounding box center [154, 486] width 217 height 30
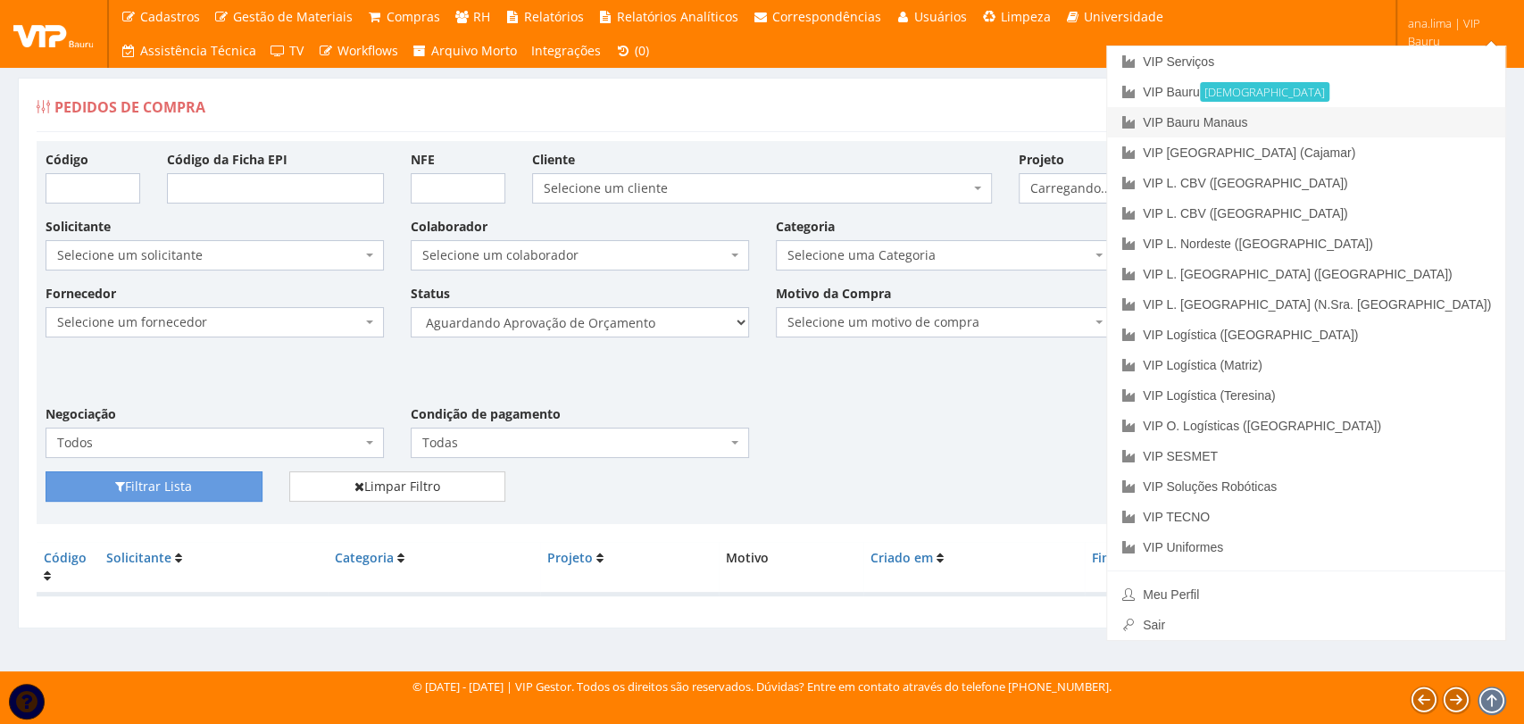
drag, startPoint x: 1410, startPoint y: 119, endPoint x: 1333, endPoint y: 165, distance: 90.5
click at [1410, 120] on link "VIP Bauru Manaus" at bounding box center [1306, 122] width 398 height 30
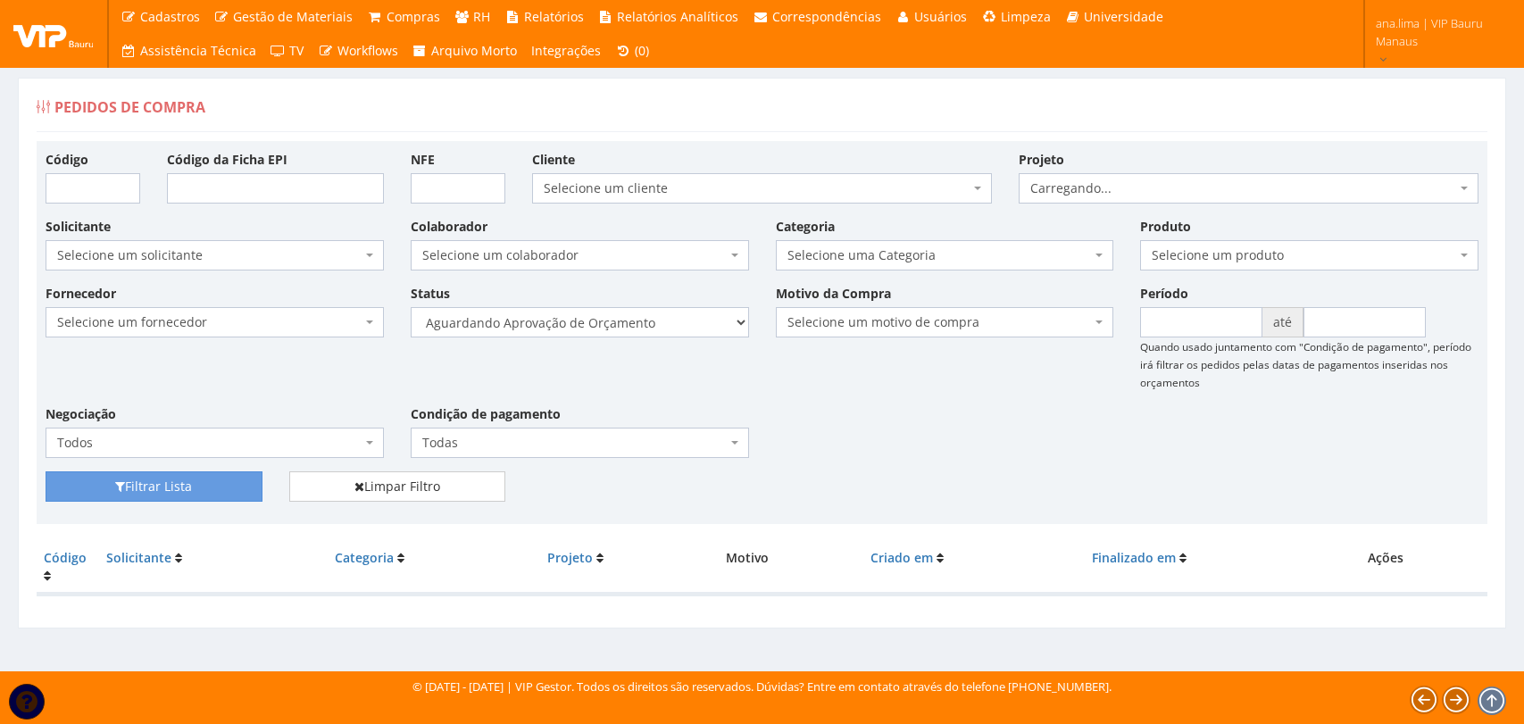
click at [671, 323] on select "Selecione um status Cancelado Aguardando Aprovação Diretoria Pedido Aprovado Ag…" at bounding box center [580, 322] width 338 height 30
select select "1"
click at [411, 307] on select "Selecione um status Cancelado Aguardando Aprovação Diretoria Pedido Aprovado Ag…" at bounding box center [580, 322] width 338 height 30
click at [221, 478] on button "Filtrar Lista" at bounding box center [154, 486] width 217 height 30
click at [657, 323] on select "Selecione um status Cancelado Aguardando Aprovação Diretoria Pedido Aprovado Ag…" at bounding box center [580, 322] width 338 height 30
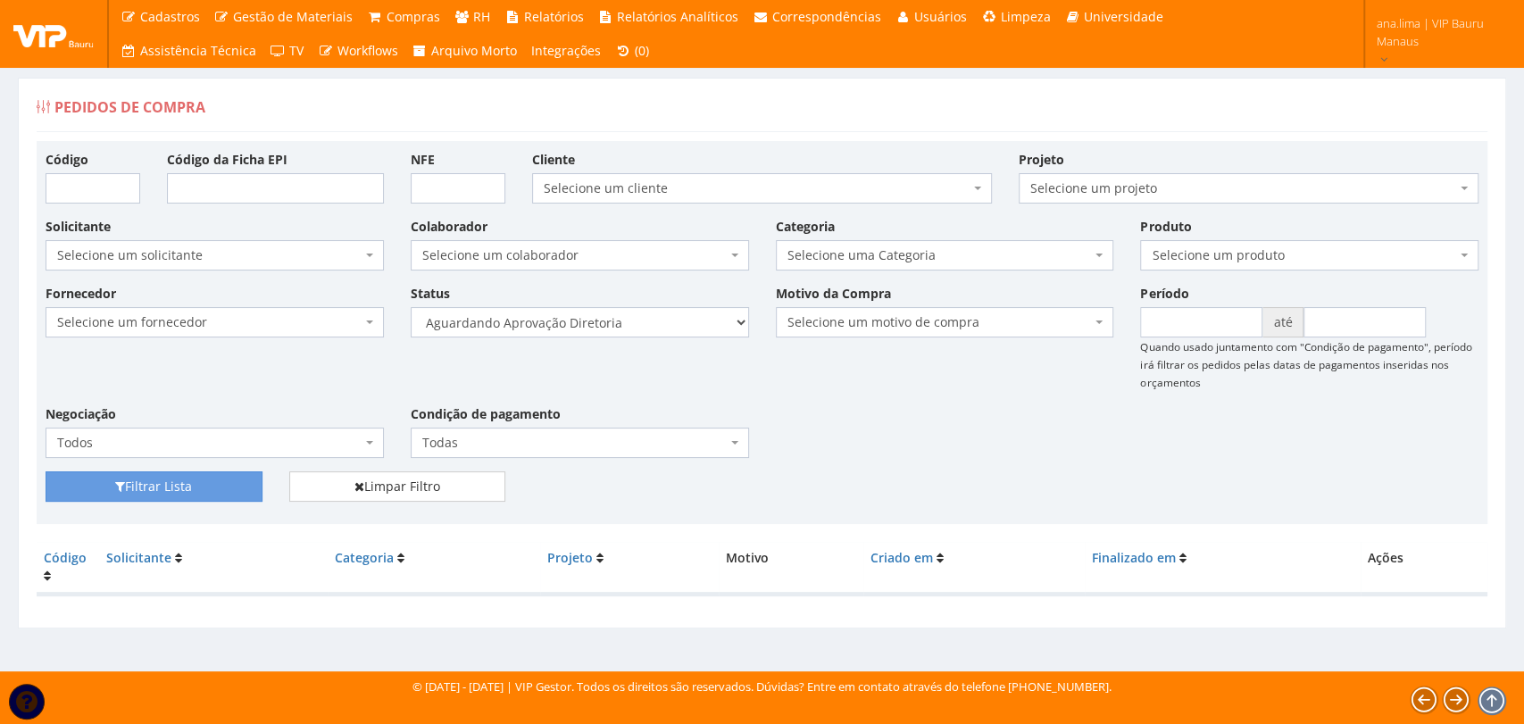
select select "4"
click at [411, 307] on select "Selecione um status Cancelado Aguardando Aprovação Diretoria Pedido Aprovado Ag…" at bounding box center [580, 322] width 338 height 30
click at [230, 486] on button "Filtrar Lista" at bounding box center [154, 486] width 217 height 30
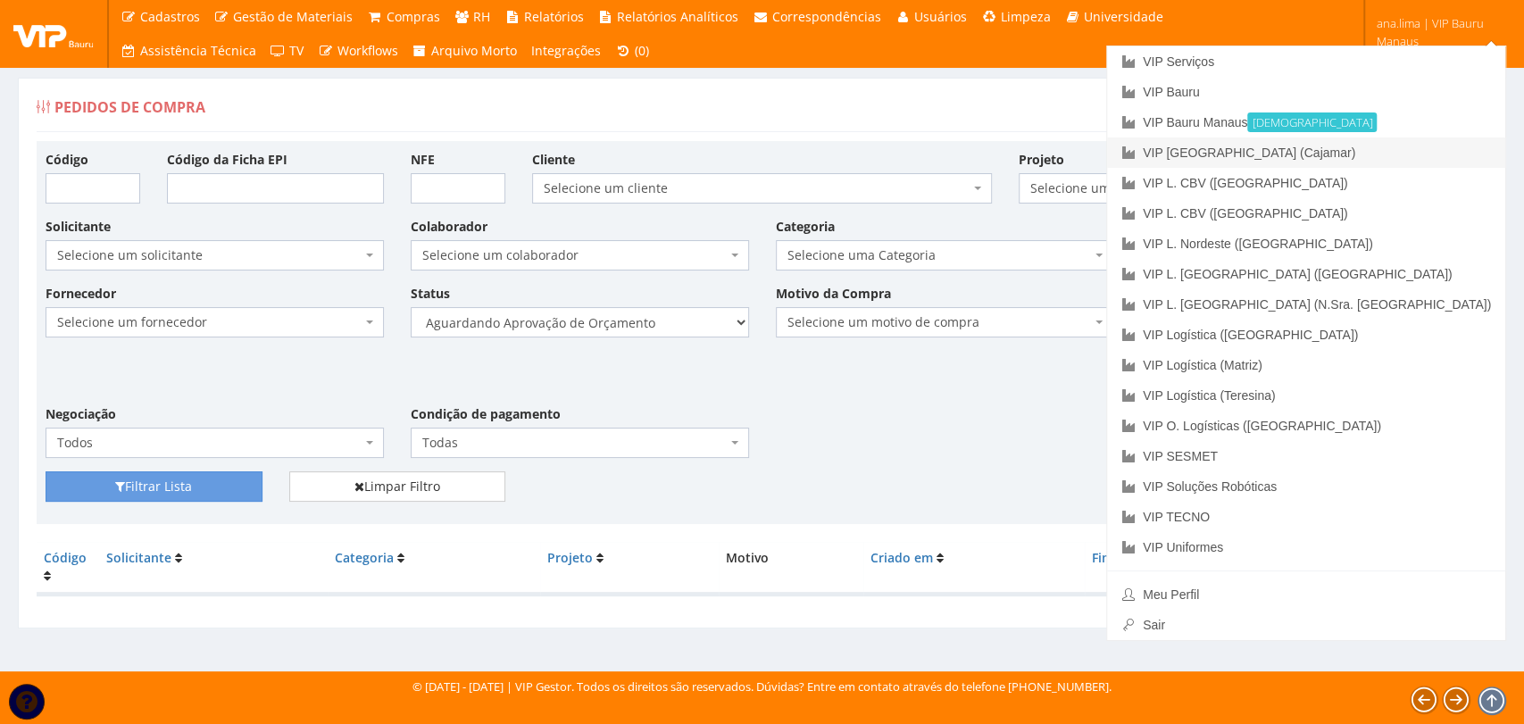
click at [1391, 145] on link "VIP [GEOGRAPHIC_DATA] (Cajamar)" at bounding box center [1306, 152] width 398 height 30
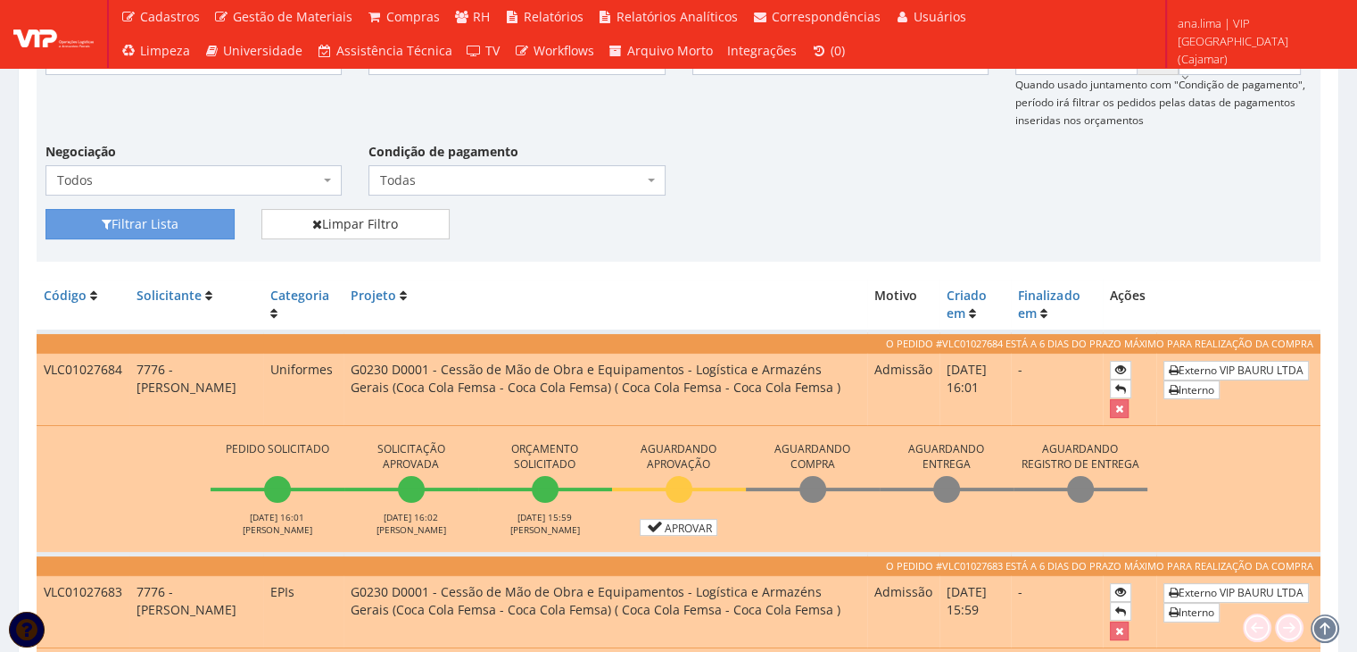
scroll to position [446, 0]
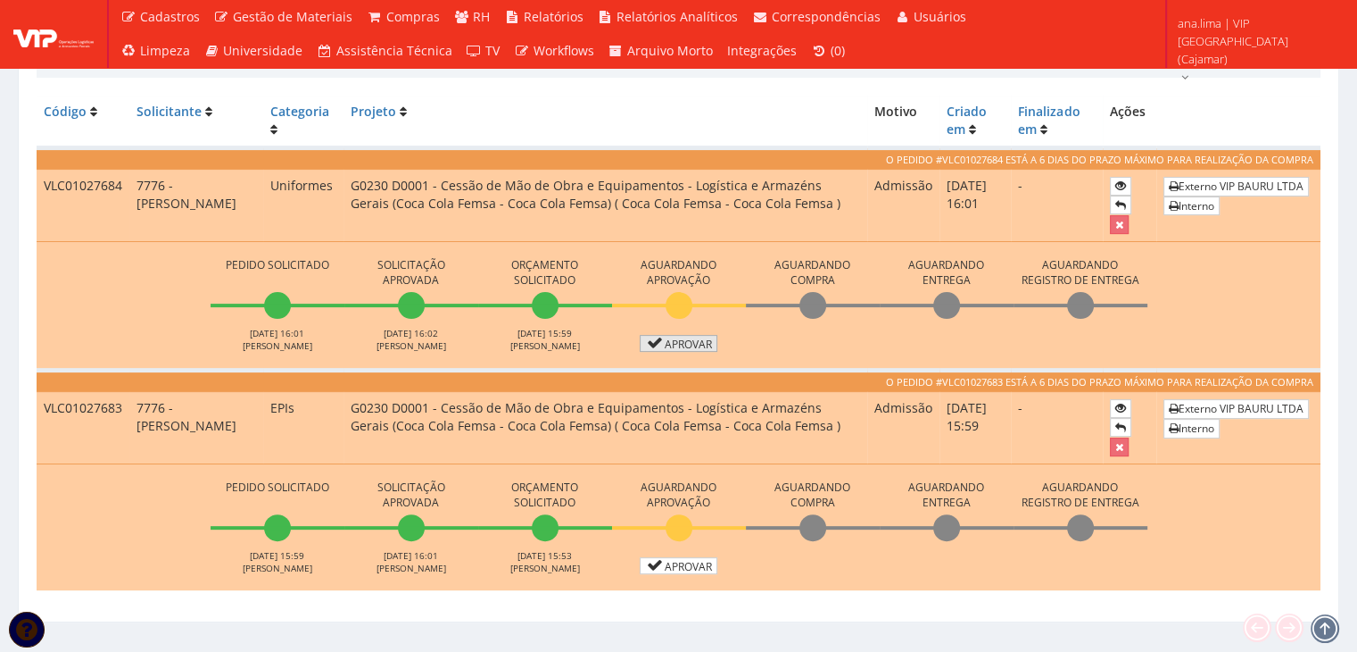
click at [664, 344] on link "Aprovar" at bounding box center [679, 343] width 79 height 17
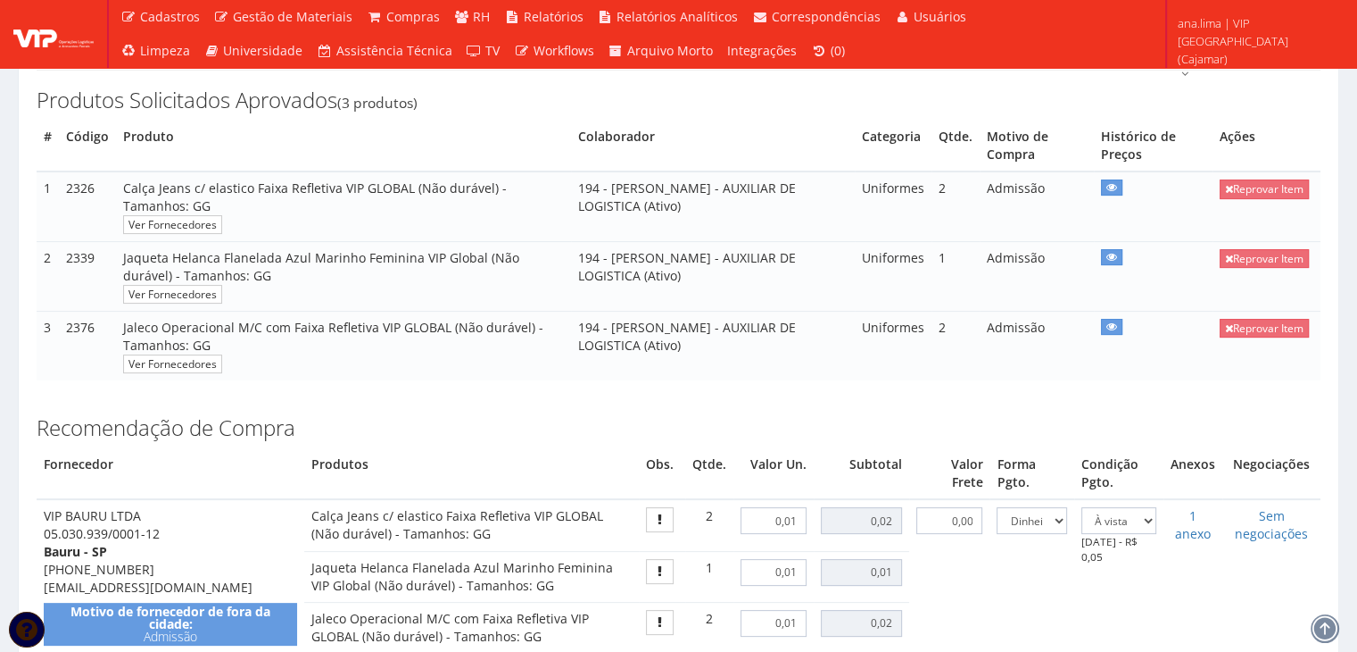
scroll to position [625, 0]
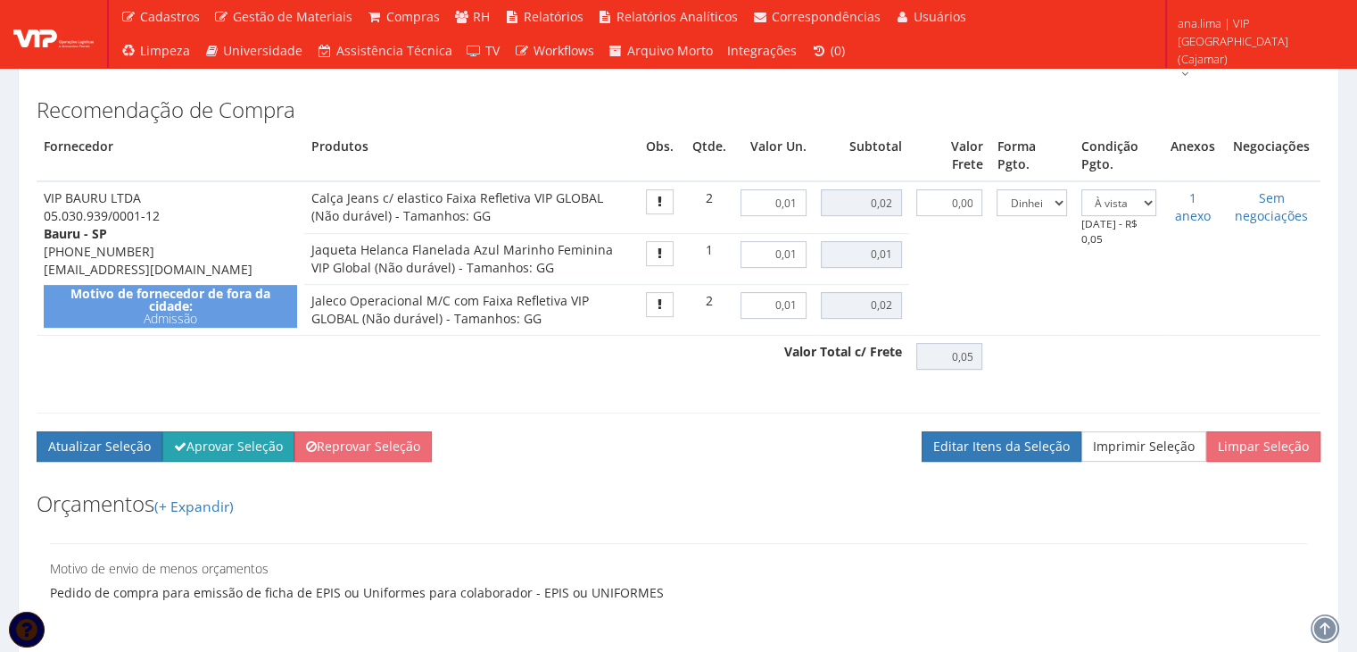
click at [240, 461] on button "Aprovar Seleção" at bounding box center [228, 446] width 132 height 30
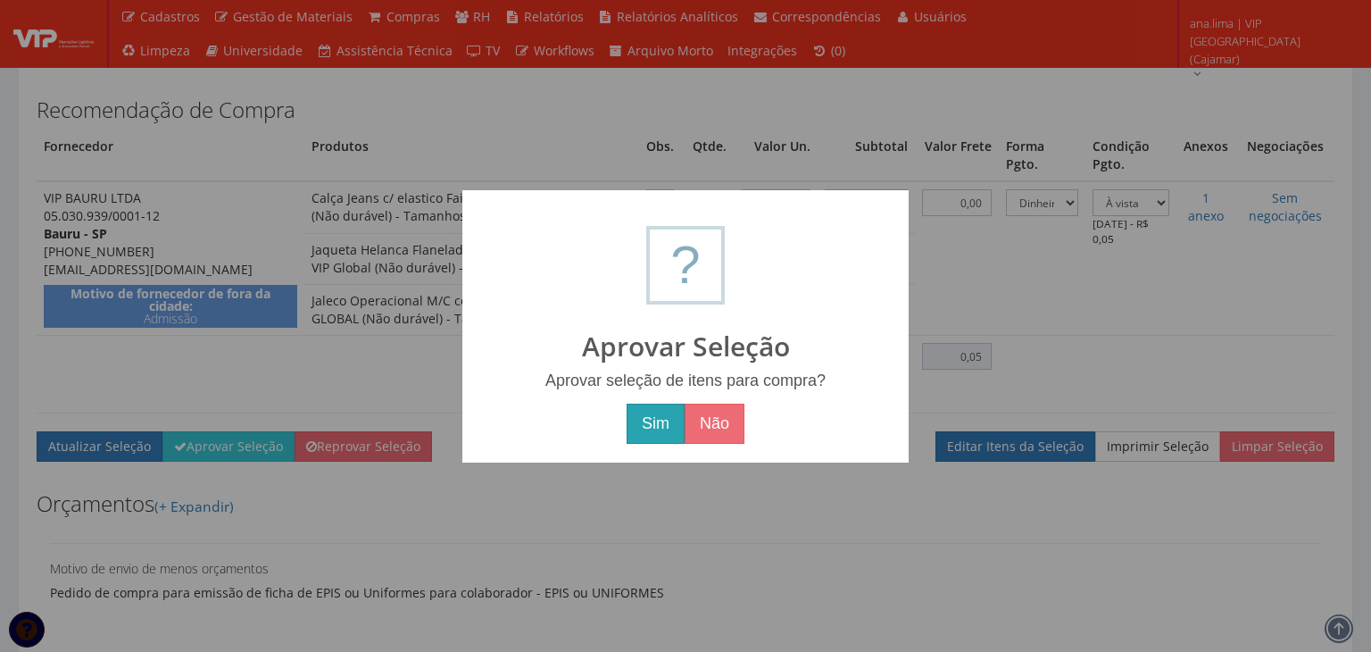
click at [649, 420] on button "Sim" at bounding box center [656, 423] width 58 height 41
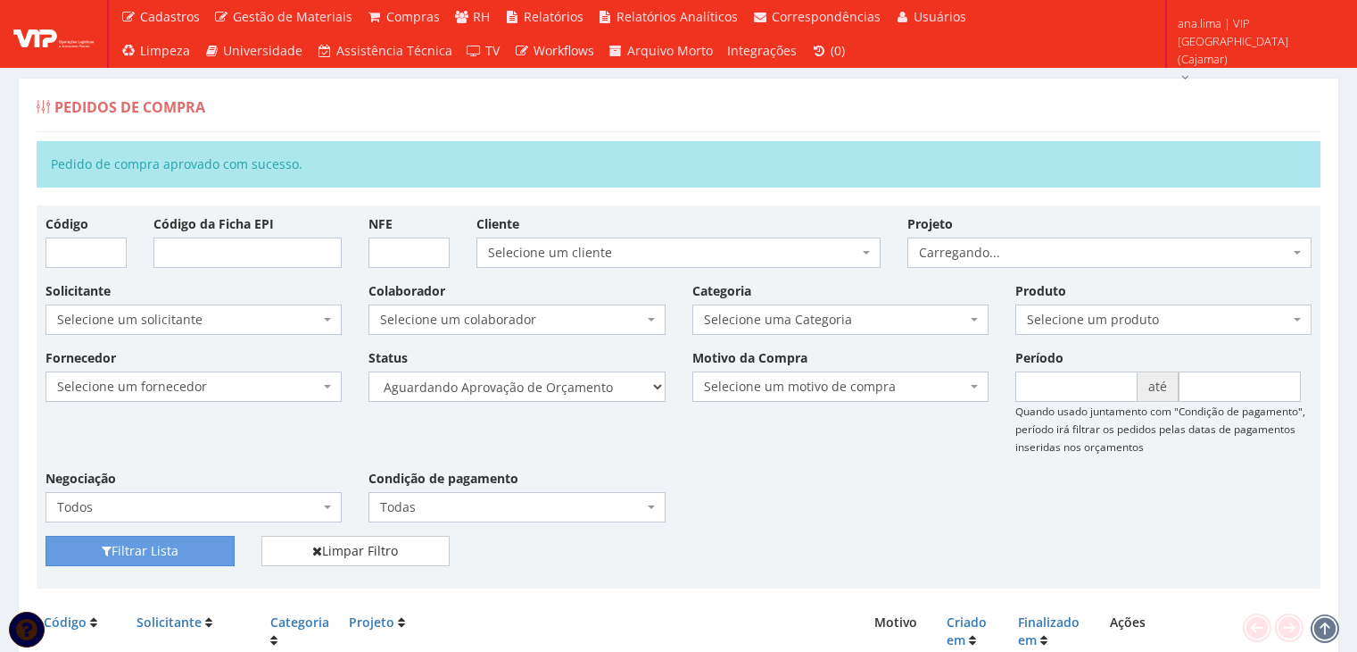
scroll to position [317, 0]
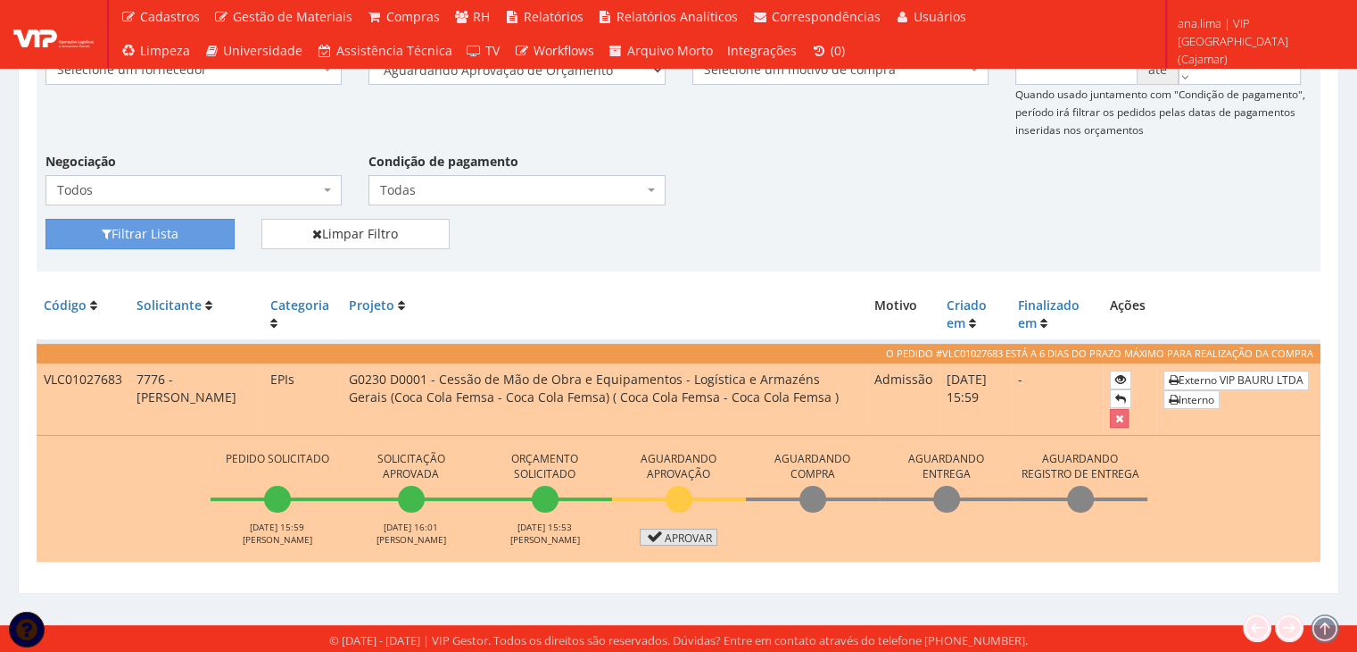
click at [666, 536] on link "Aprovar" at bounding box center [679, 536] width 79 height 17
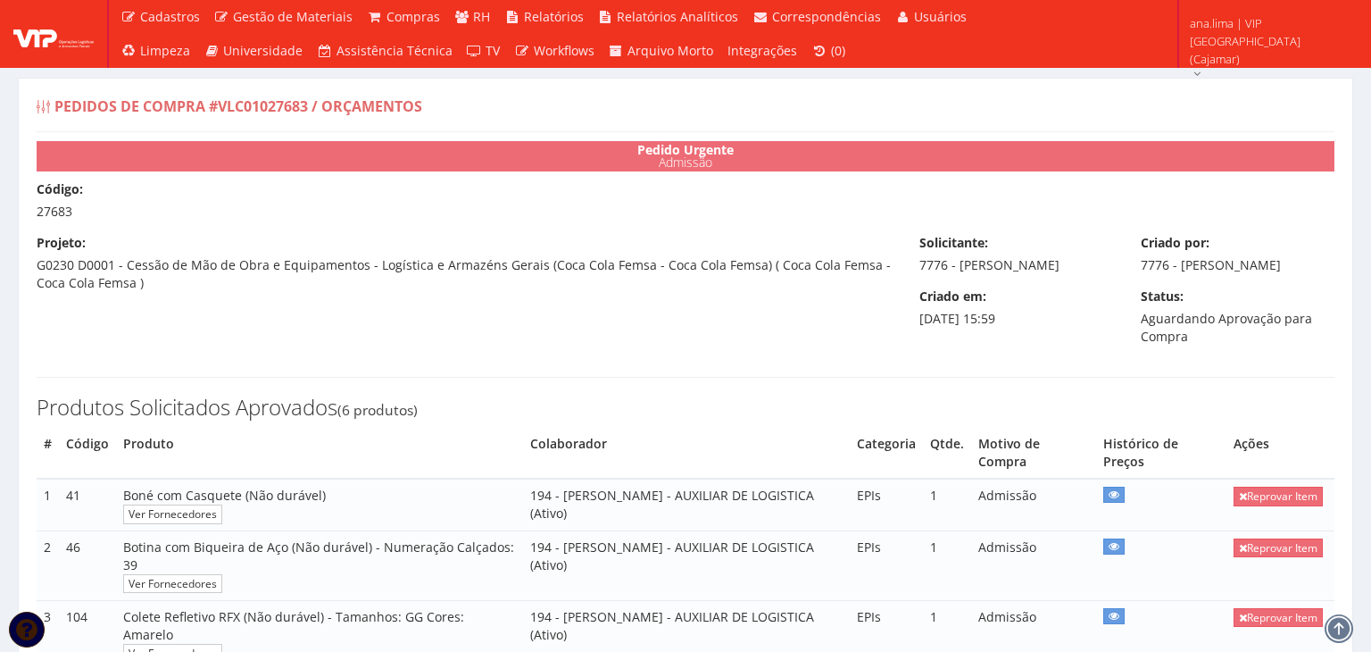
select select "0"
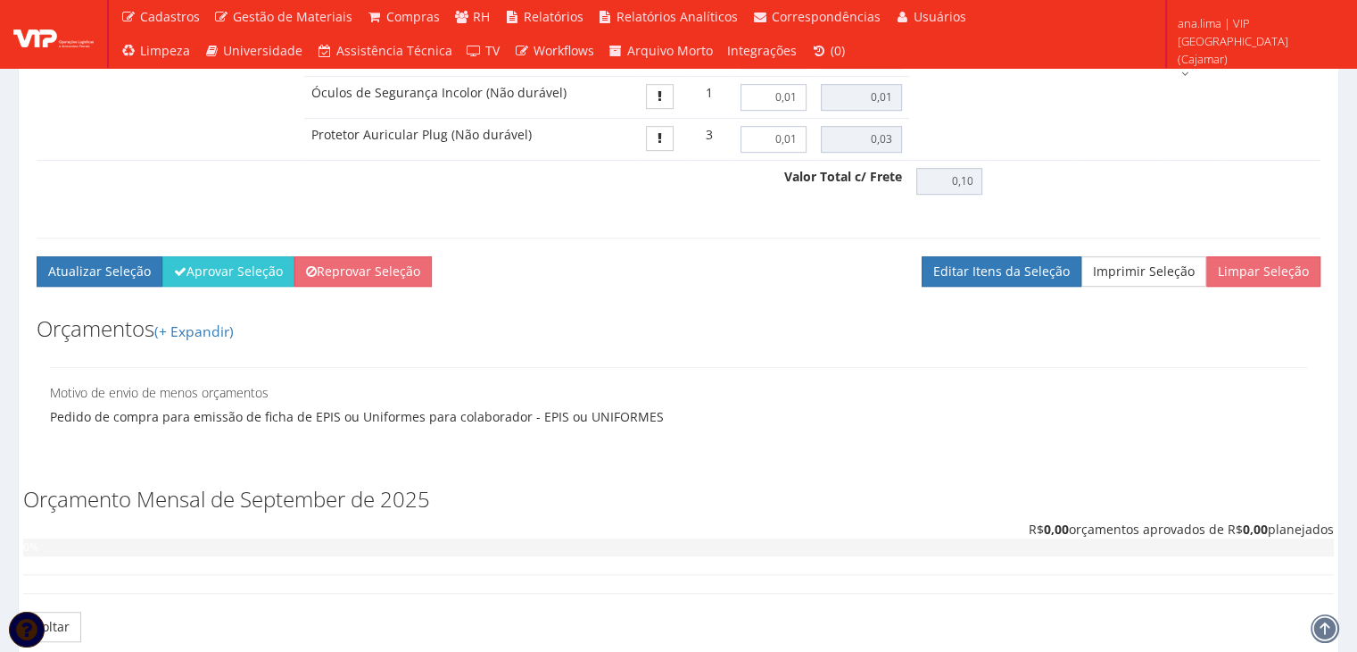
scroll to position [1071, 0]
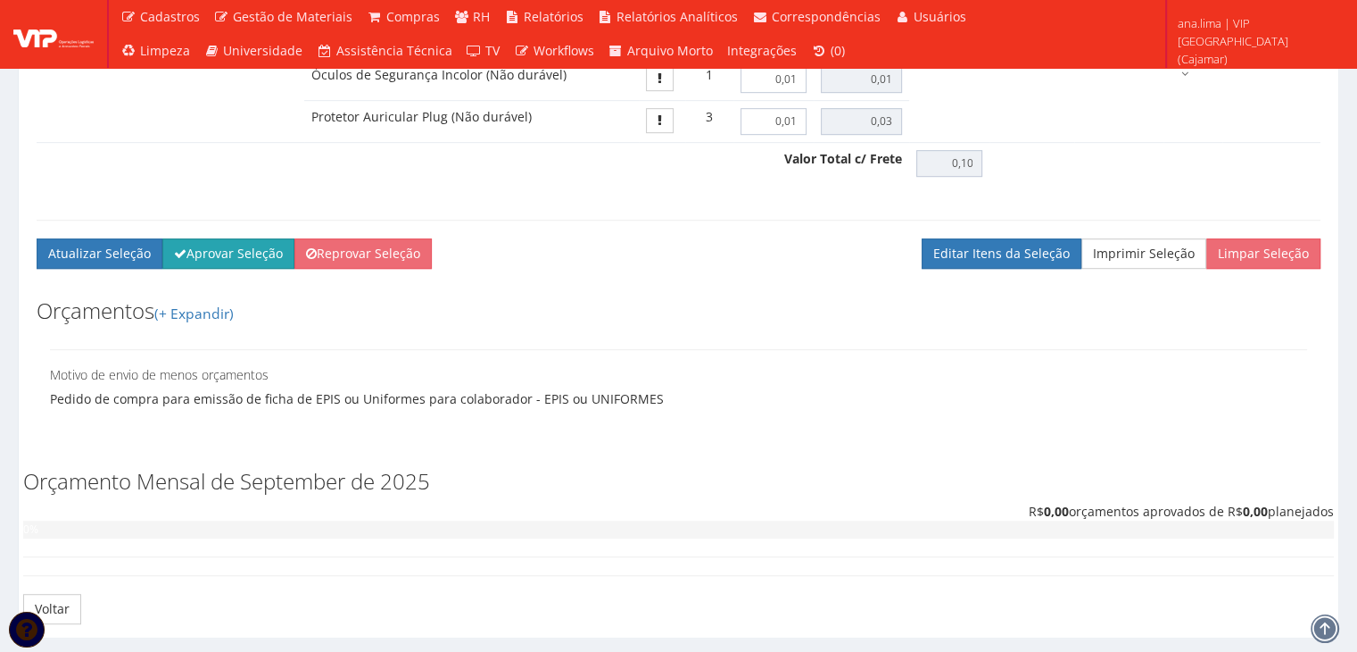
click at [239, 254] on button "Aprovar Seleção" at bounding box center [228, 253] width 132 height 30
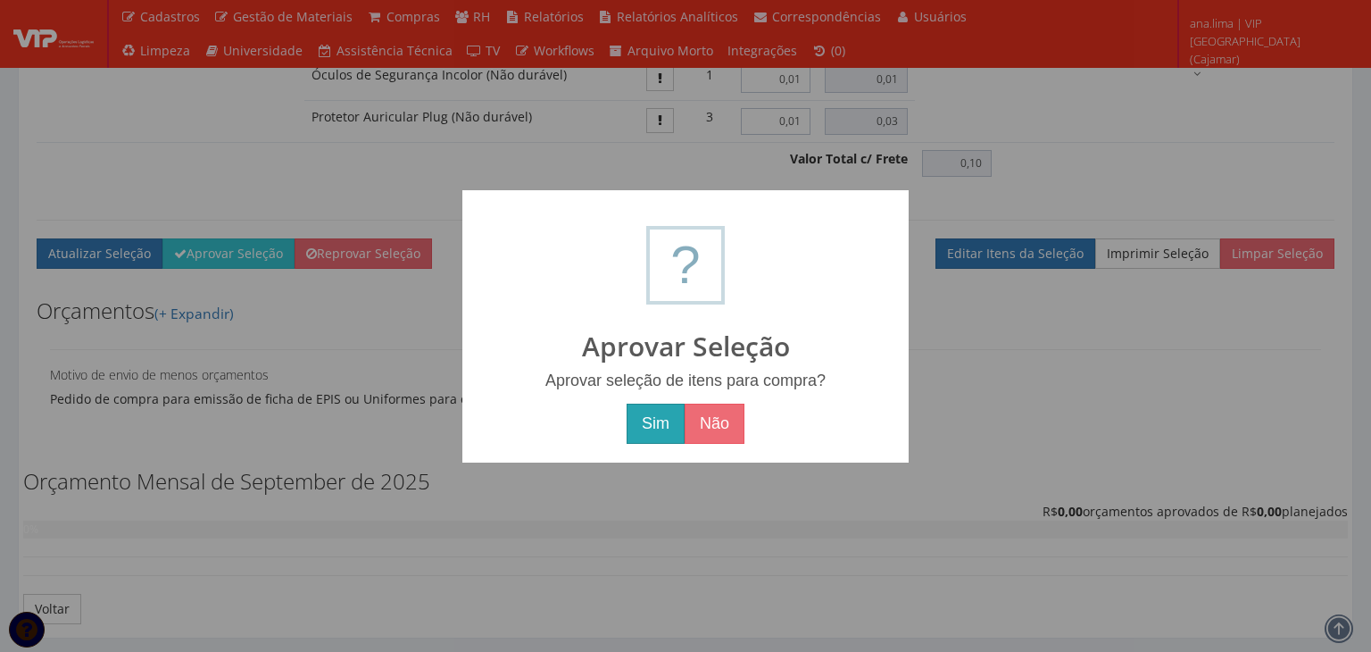
click at [652, 416] on button "Sim" at bounding box center [656, 423] width 58 height 41
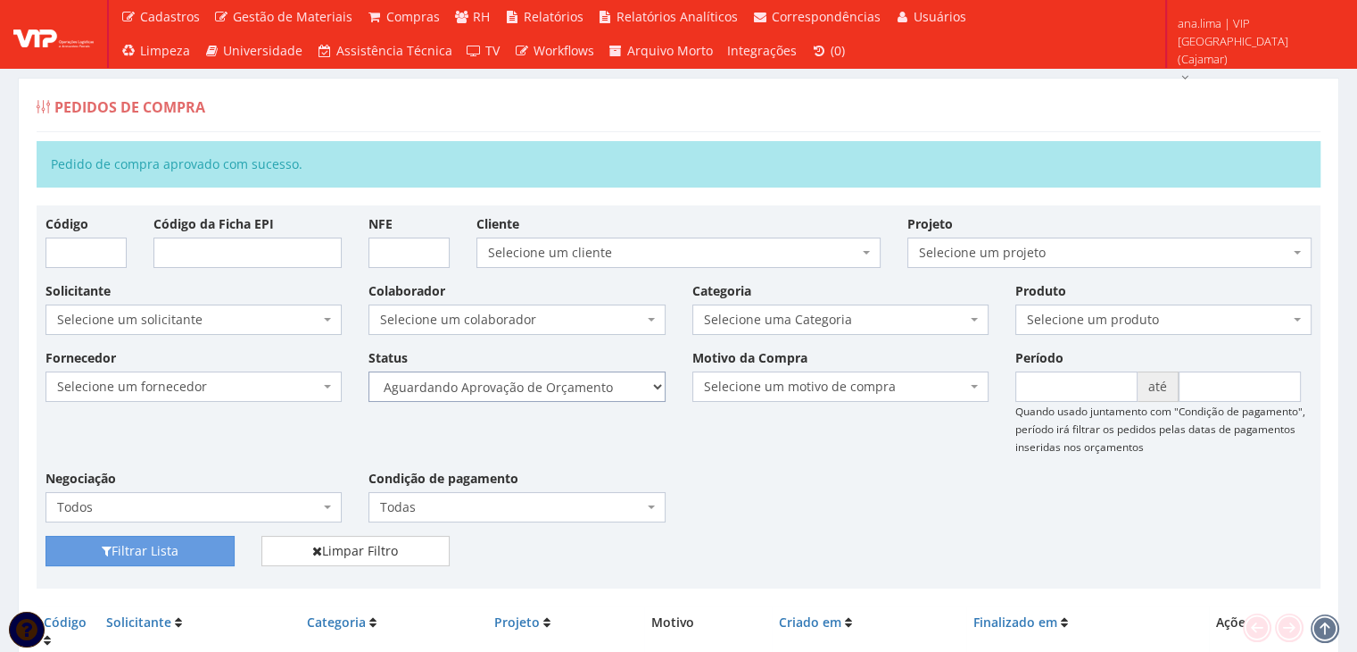
click at [633, 392] on select "Selecione um status Cancelado Aguardando Aprovação Diretoria Pedido Aprovado Ag…" at bounding box center [517, 386] width 296 height 30
select select "1"
click at [369, 371] on select "Selecione um status Cancelado Aguardando Aprovação Diretoria Pedido Aprovado Ag…" at bounding box center [517, 386] width 296 height 30
click at [154, 552] on button "Filtrar Lista" at bounding box center [140, 551] width 189 height 30
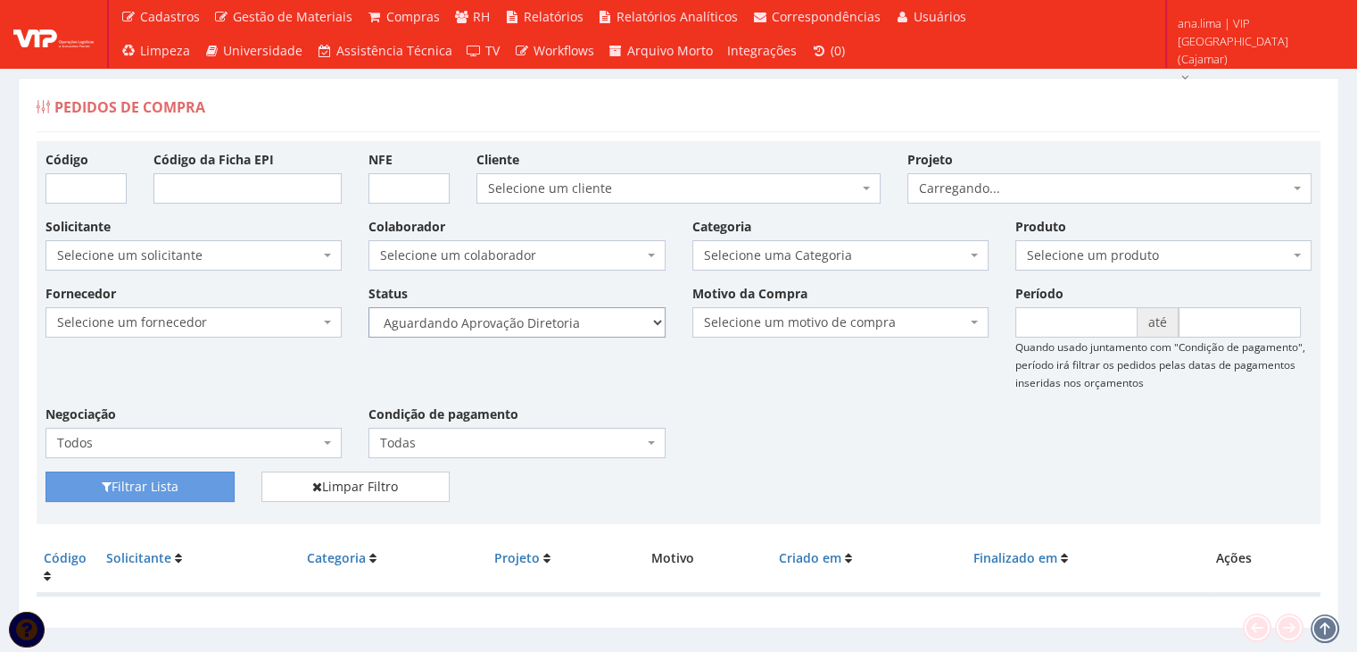
click at [580, 317] on select "Selecione um status Cancelado Aguardando Aprovação Diretoria Pedido Aprovado Ag…" at bounding box center [517, 322] width 296 height 30
select select "4"
click at [369, 307] on select "Selecione um status Cancelado Aguardando Aprovação Diretoria Pedido Aprovado Ag…" at bounding box center [517, 322] width 296 height 30
click at [218, 483] on button "Filtrar Lista" at bounding box center [140, 486] width 189 height 30
